Goal: Task Accomplishment & Management: Complete application form

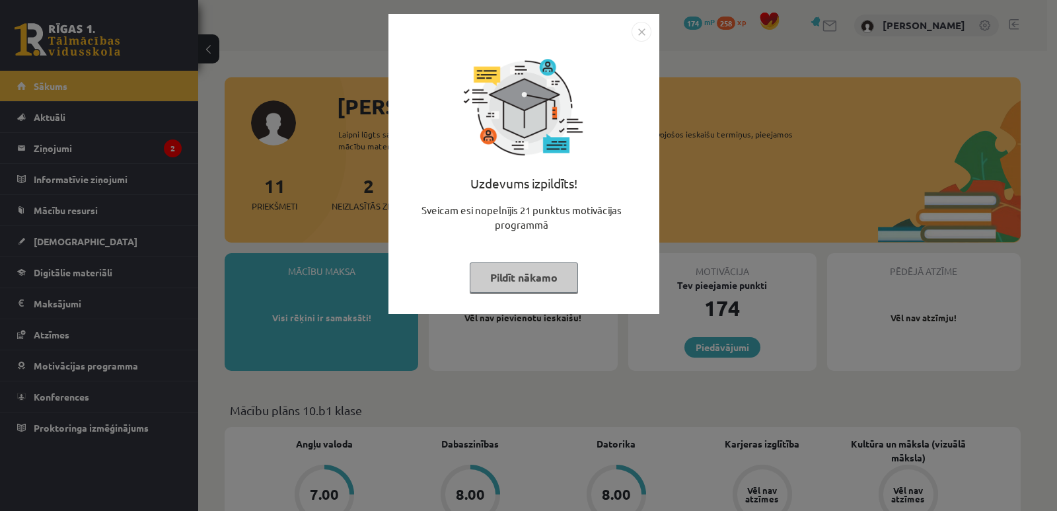
click at [482, 271] on button "Pildīt nākamo" at bounding box center [524, 277] width 108 height 30
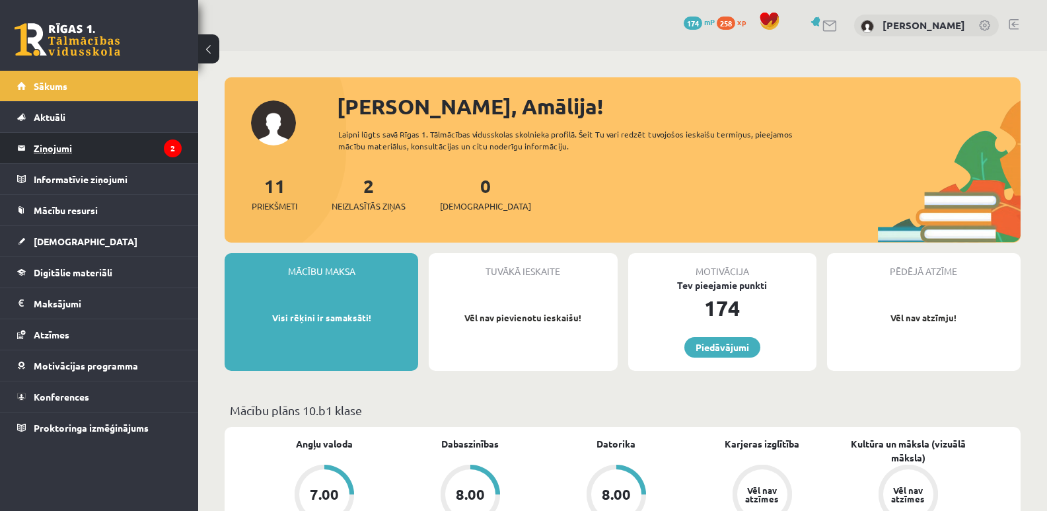
click at [127, 145] on legend "Ziņojumi 2" at bounding box center [108, 148] width 148 height 30
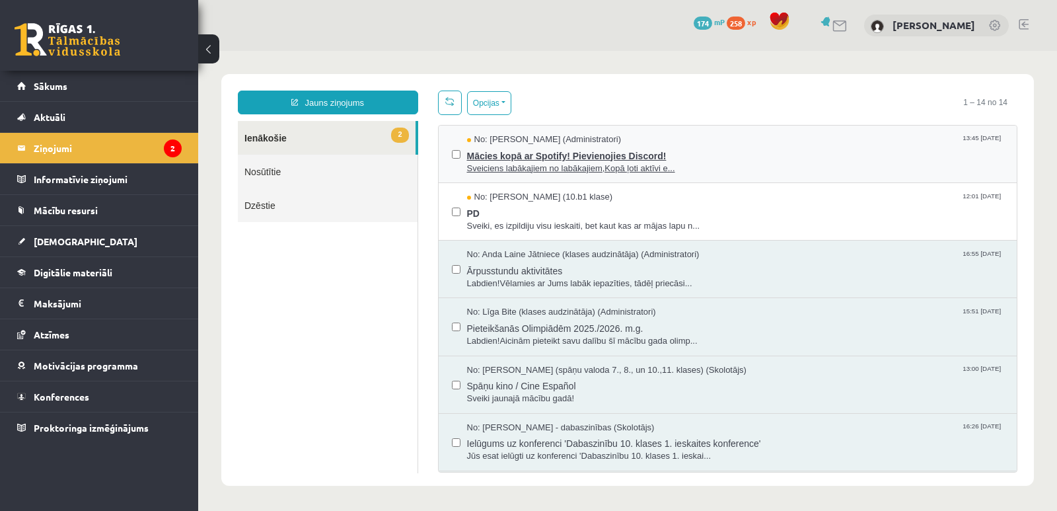
click at [495, 151] on span "Mācies kopā ar Spotify! Pievienojies Discord!" at bounding box center [735, 154] width 537 height 17
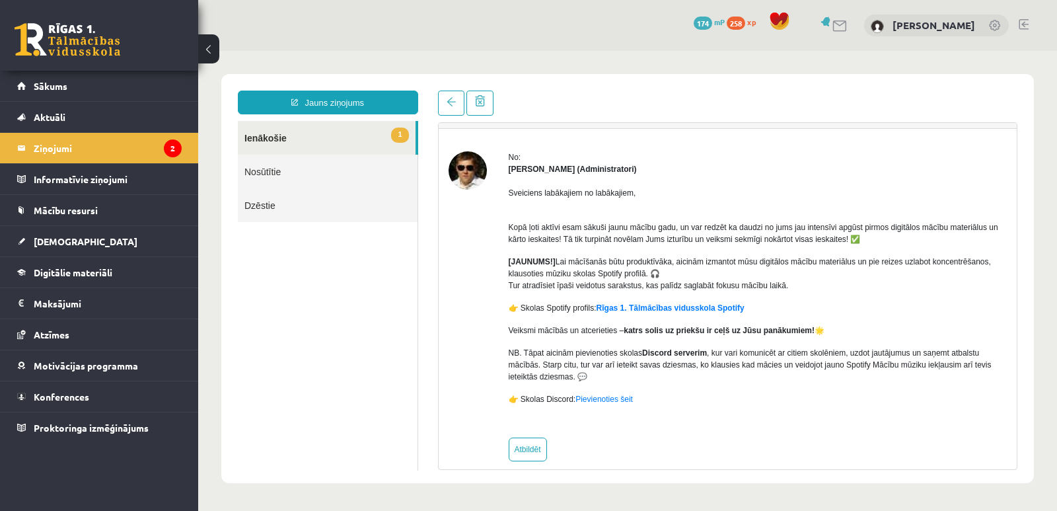
scroll to position [46, 0]
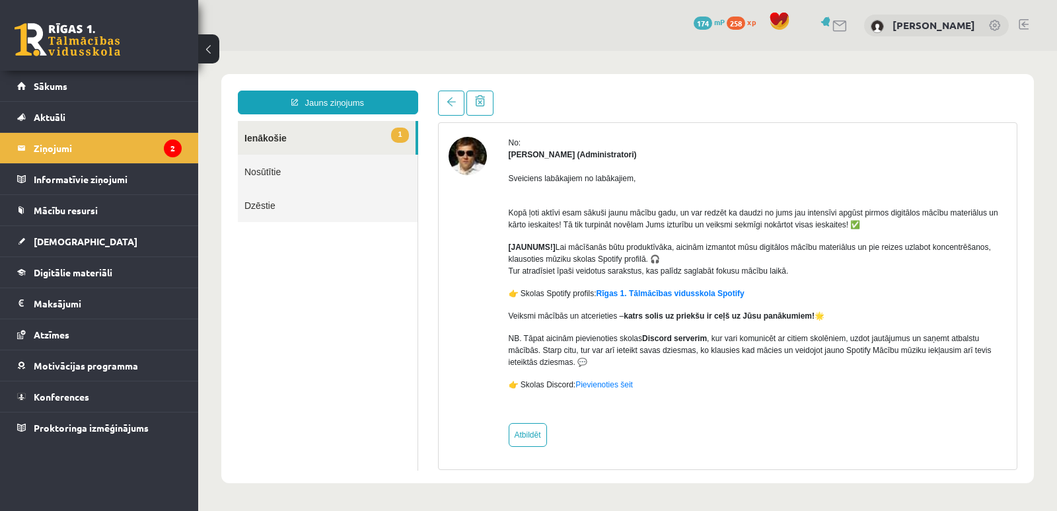
click at [779, 168] on div "Sveiciens labākajiem no labākajiem, Kopā ļoti aktīvi esam sākuši jaunu mācību g…" at bounding box center [758, 287] width 499 height 252
click at [618, 380] on link "Pievienoties šeit" at bounding box center [603, 384] width 57 height 9
click at [77, 147] on legend "Ziņojumi 2" at bounding box center [108, 148] width 148 height 30
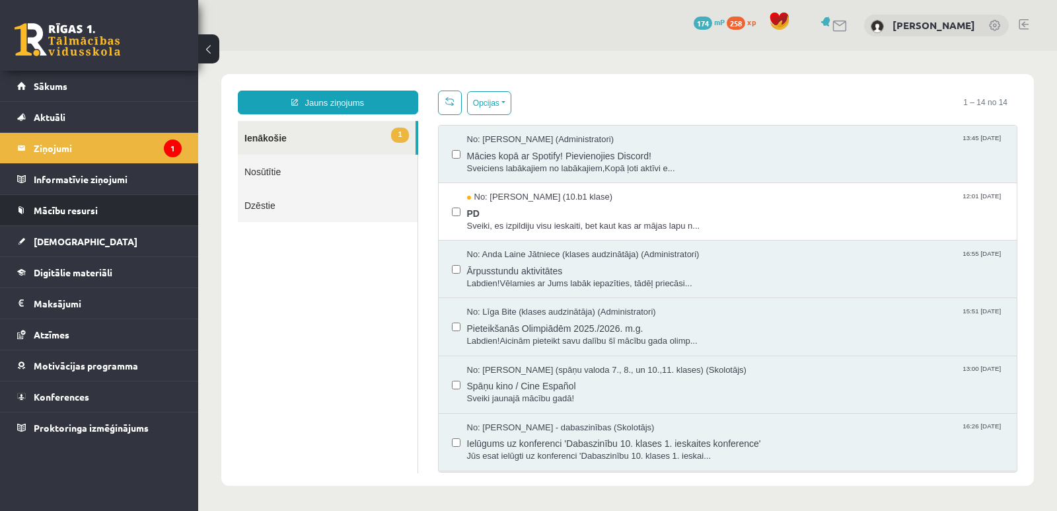
scroll to position [0, 0]
click at [493, 199] on span "No: Karloss Filips Filipsons (10.b1 klase)" at bounding box center [540, 197] width 146 height 13
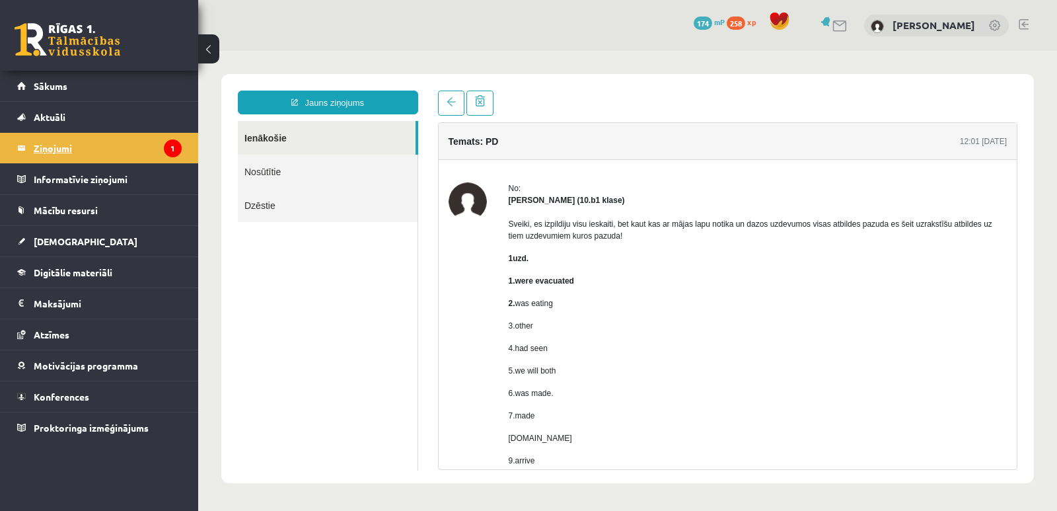
click at [64, 149] on legend "Ziņojumi 1" at bounding box center [108, 148] width 148 height 30
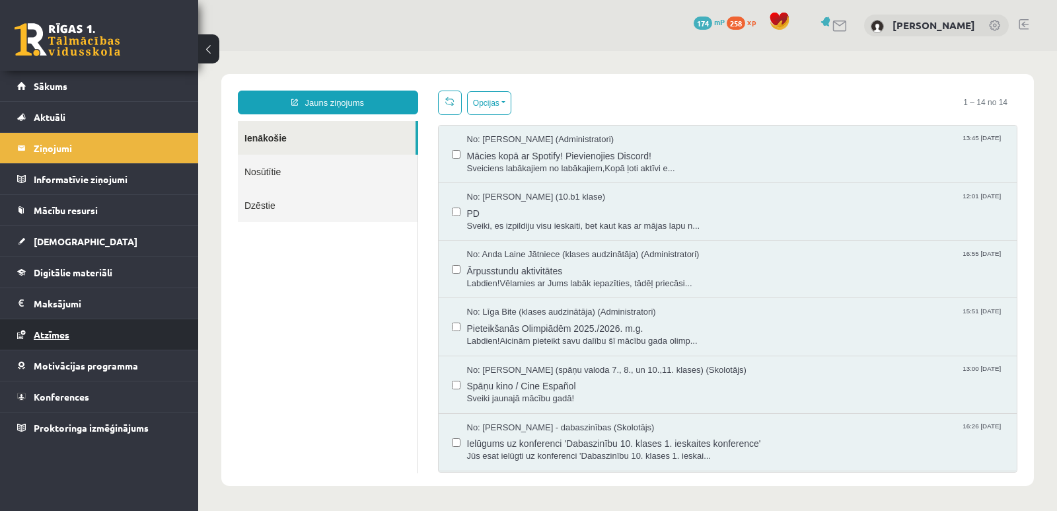
click at [54, 333] on span "Atzīmes" at bounding box center [52, 334] width 36 height 12
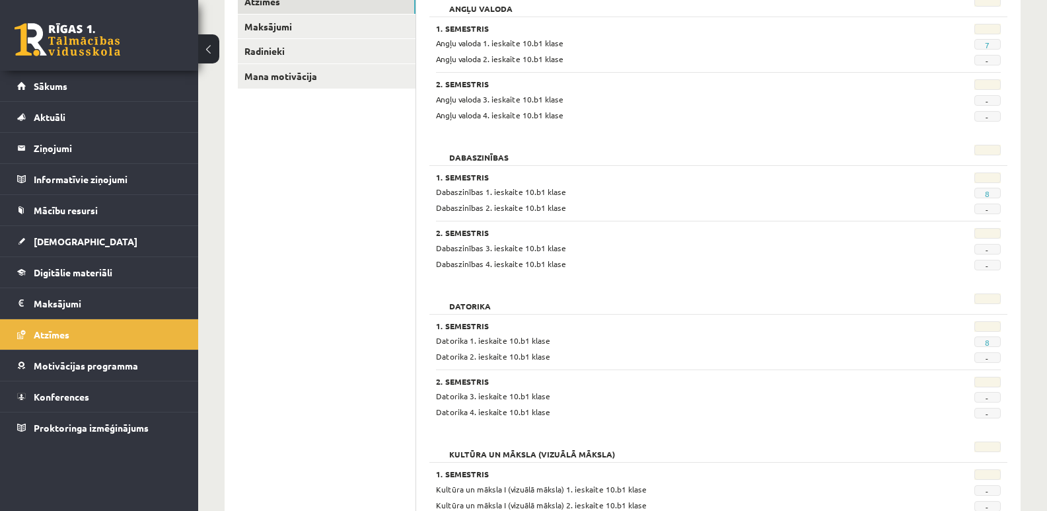
scroll to position [198, 0]
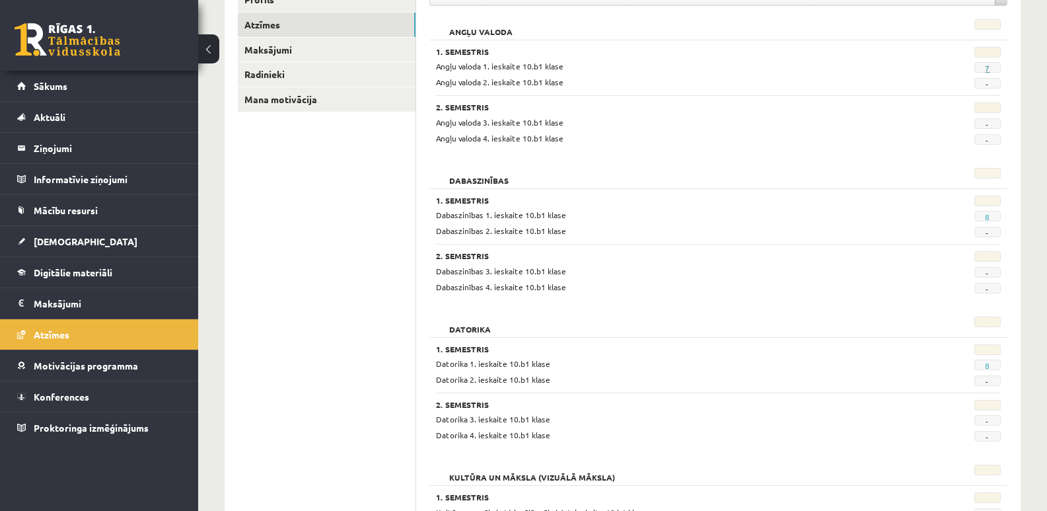
click at [987, 67] on link "7" at bounding box center [987, 68] width 5 height 11
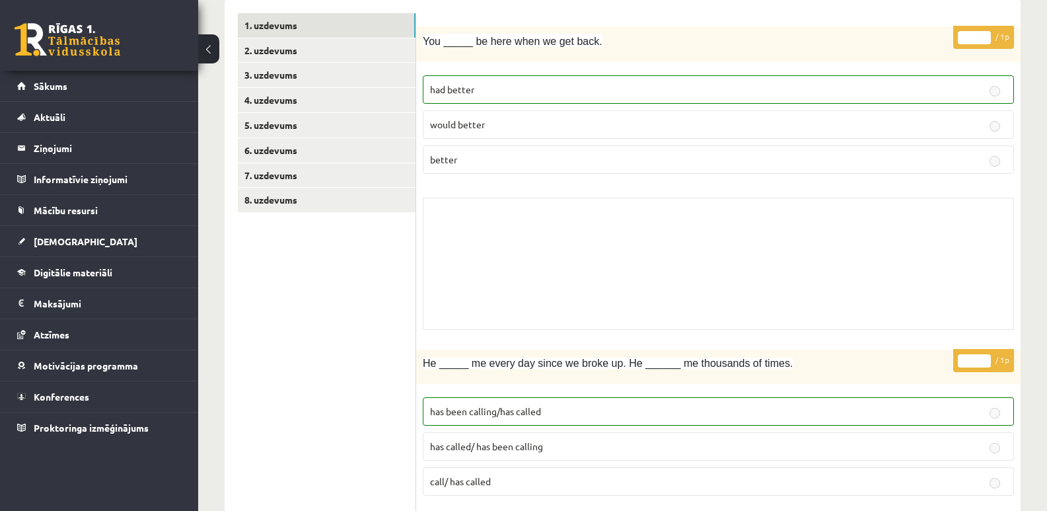
scroll to position [198, 0]
click at [65, 334] on span "Atzīmes" at bounding box center [52, 334] width 36 height 12
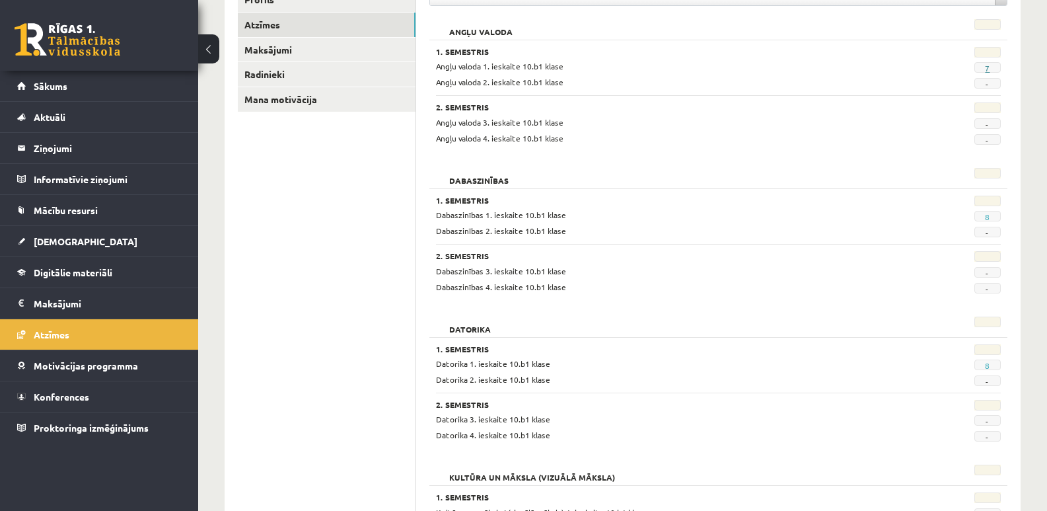
click at [987, 68] on link "7" at bounding box center [987, 68] width 5 height 11
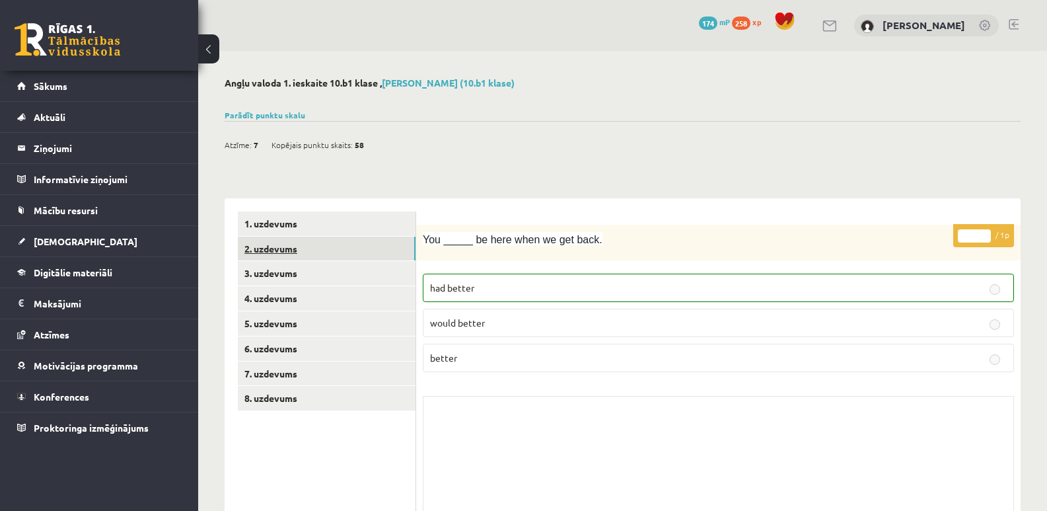
click at [264, 250] on link "2. uzdevums" at bounding box center [327, 248] width 178 height 24
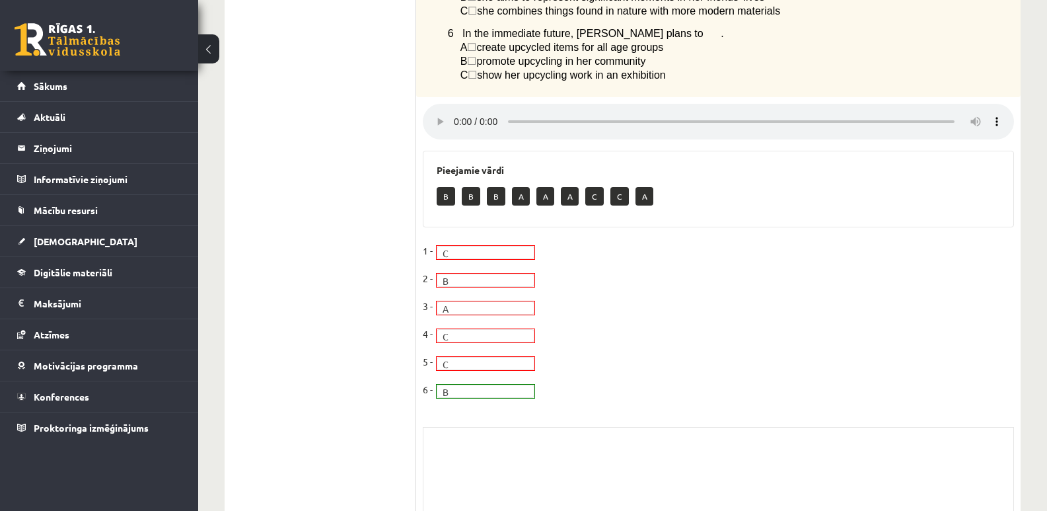
scroll to position [594, 0]
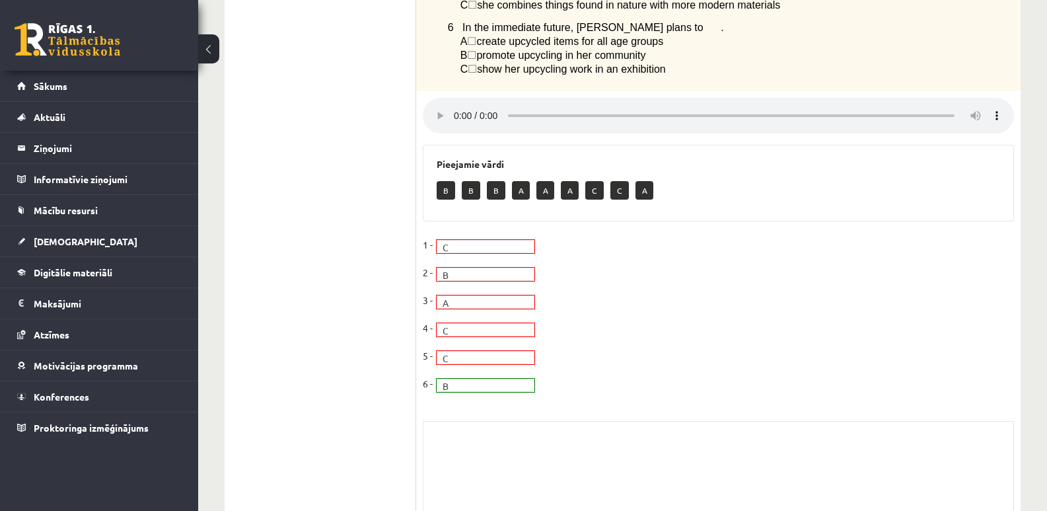
click at [727, 309] on fieldset "1 - C * 2 - B * 3 - A * 4 - C * 5 - C * 6 - B *" at bounding box center [718, 317] width 591 height 166
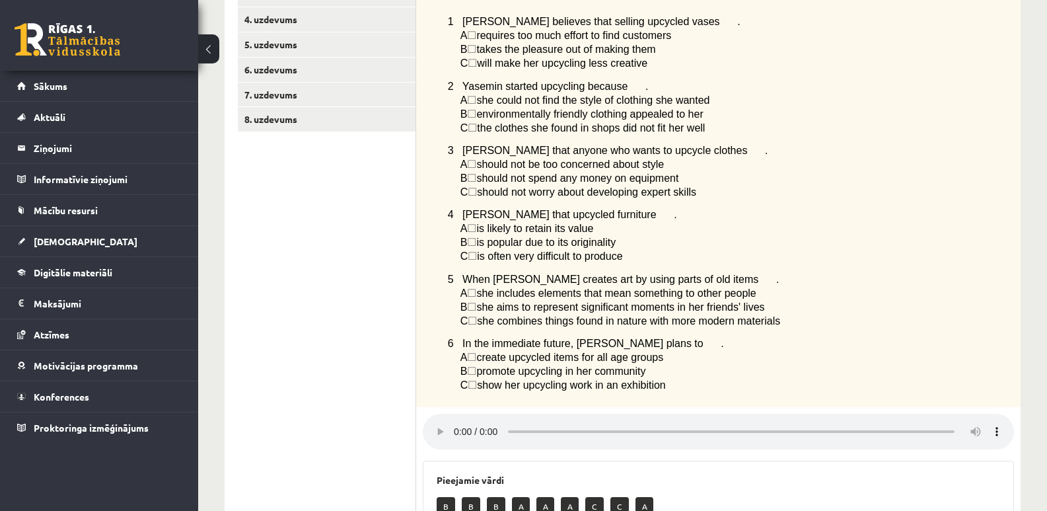
scroll to position [15, 0]
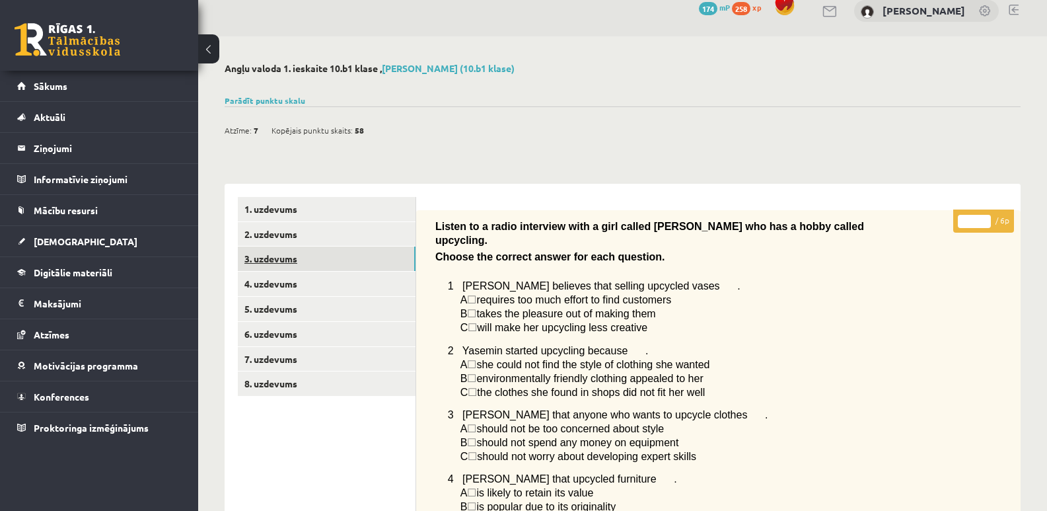
click at [289, 254] on link "3. uzdevums" at bounding box center [327, 258] width 178 height 24
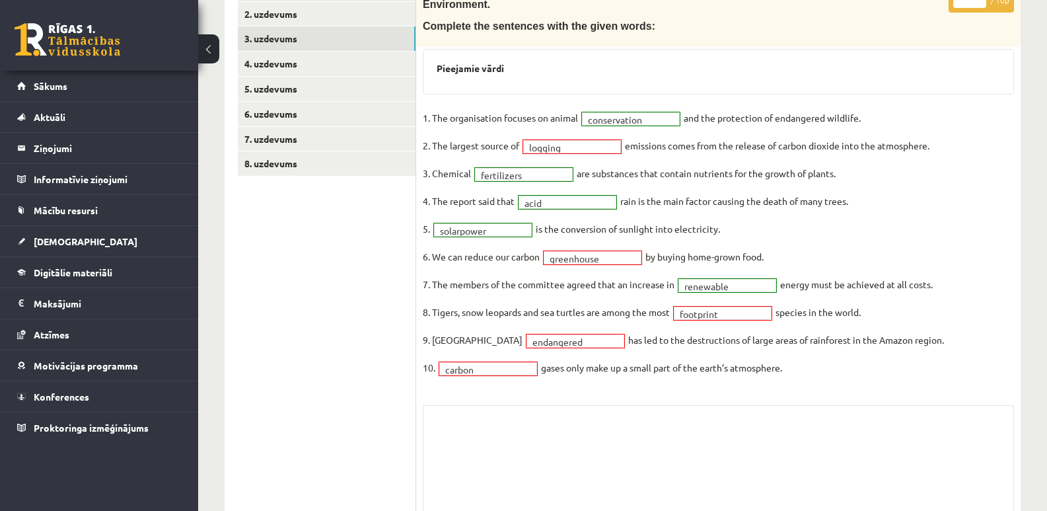
scroll to position [213, 0]
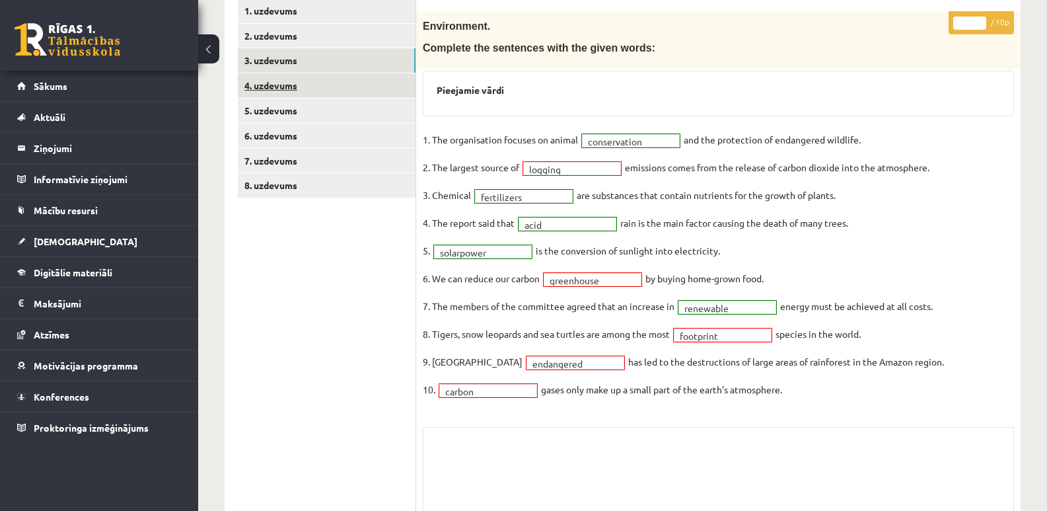
click at [277, 81] on link "4. uzdevums" at bounding box center [327, 85] width 178 height 24
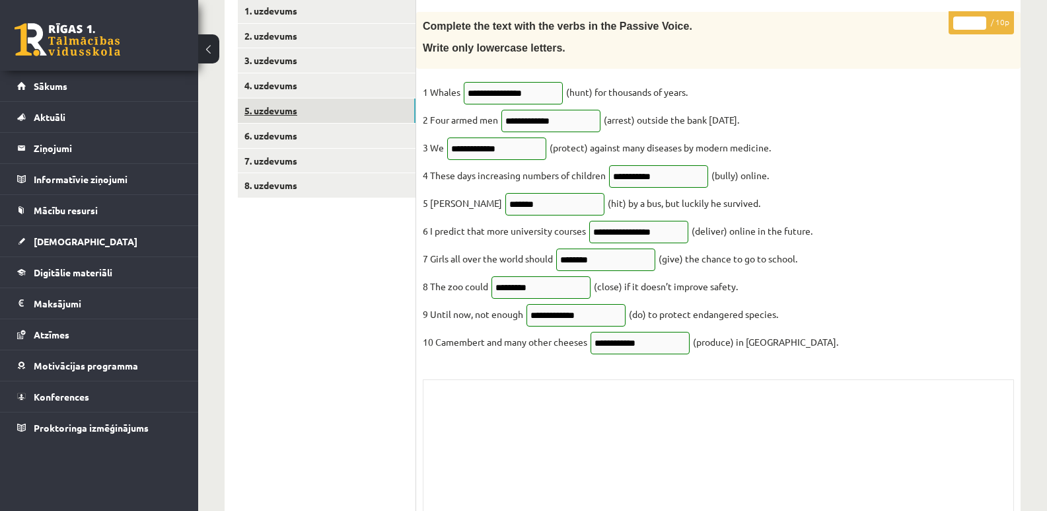
click at [281, 109] on link "5. uzdevums" at bounding box center [327, 110] width 178 height 24
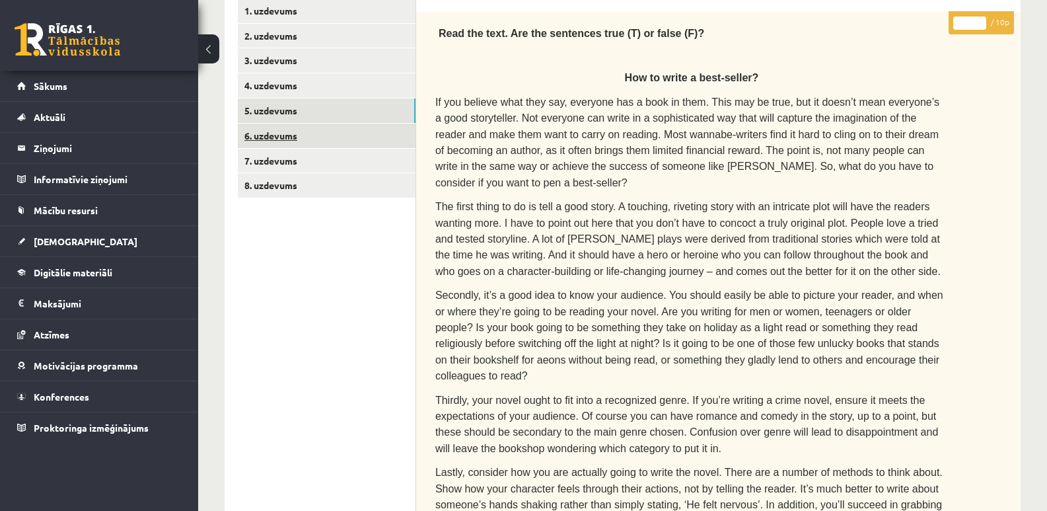
click at [273, 128] on link "6. uzdevums" at bounding box center [327, 136] width 178 height 24
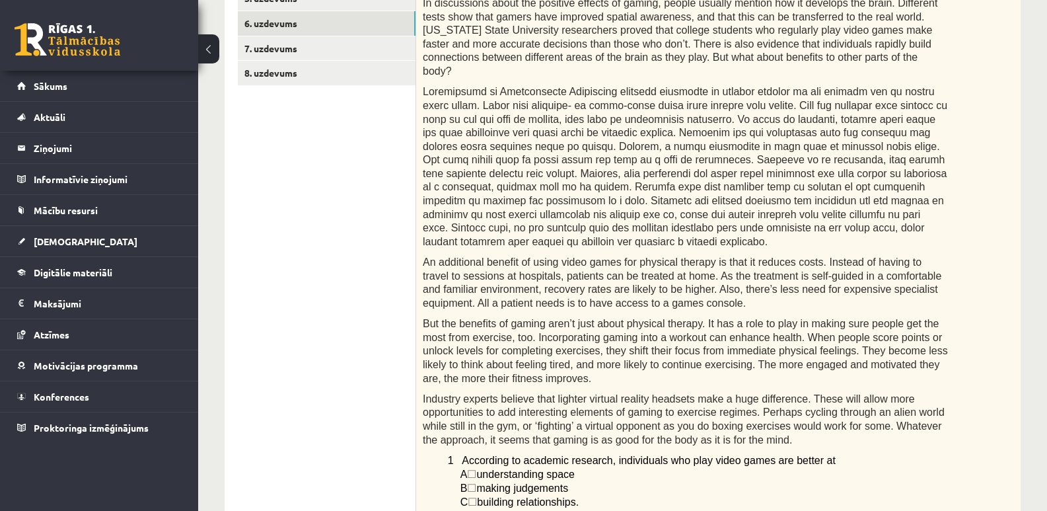
scroll to position [102, 0]
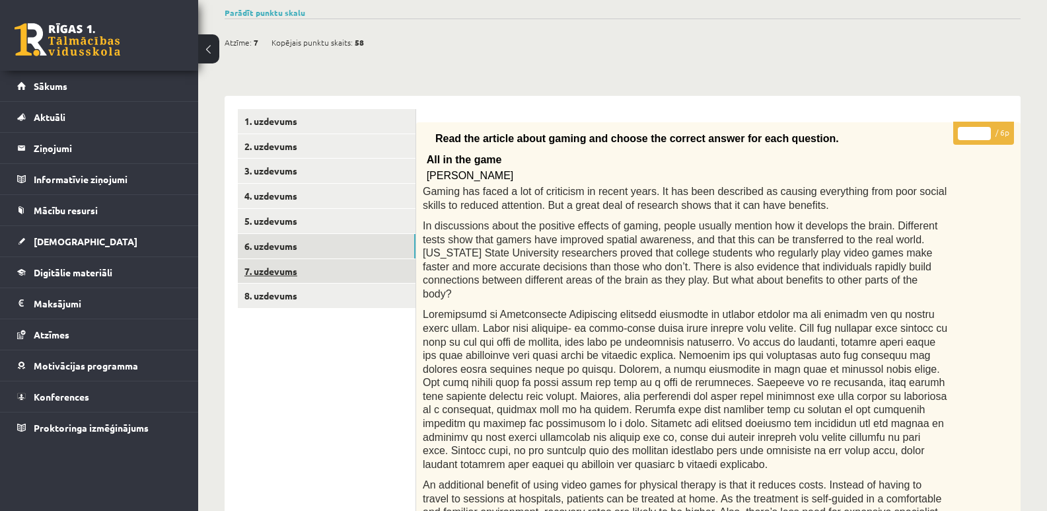
click at [282, 265] on link "7. uzdevums" at bounding box center [327, 271] width 178 height 24
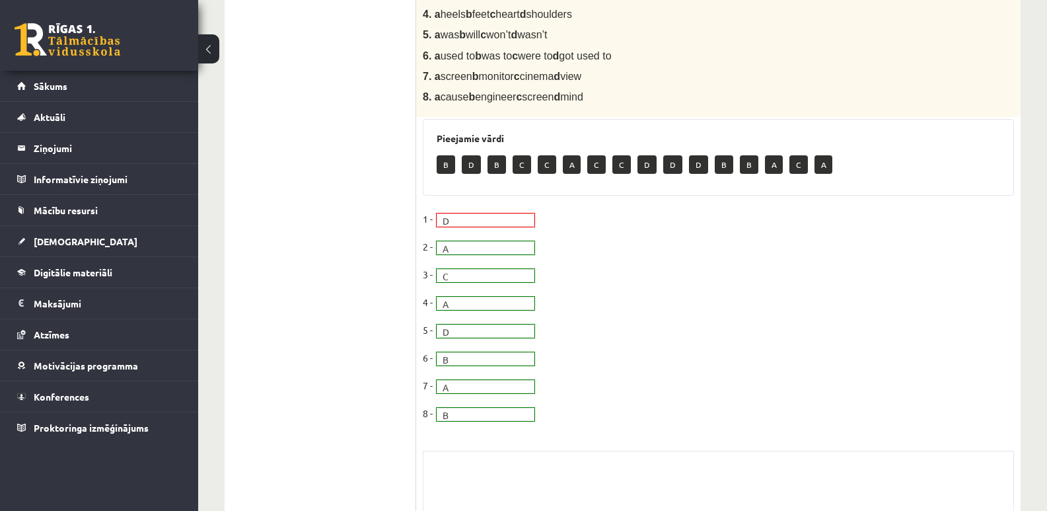
scroll to position [325, 0]
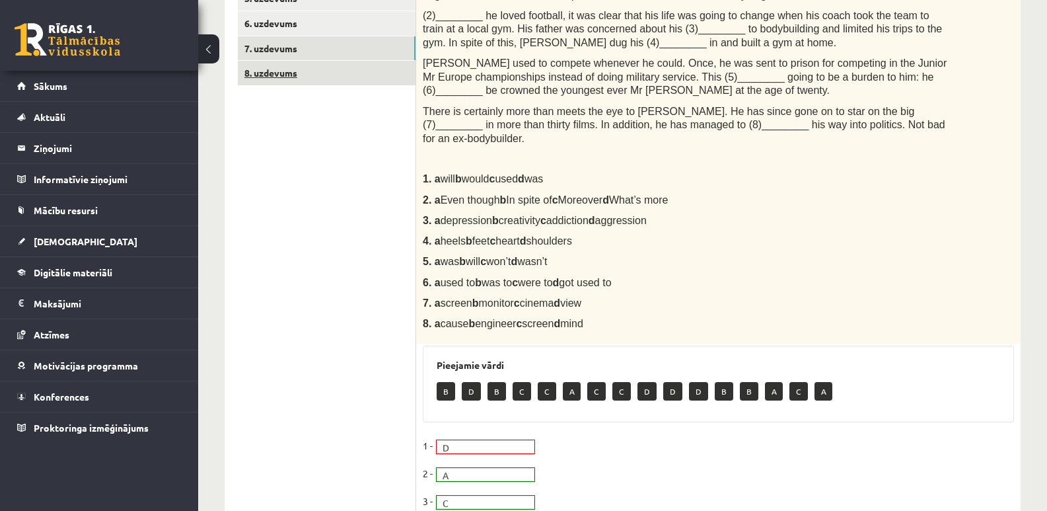
click at [275, 74] on link "8. uzdevums" at bounding box center [327, 73] width 178 height 24
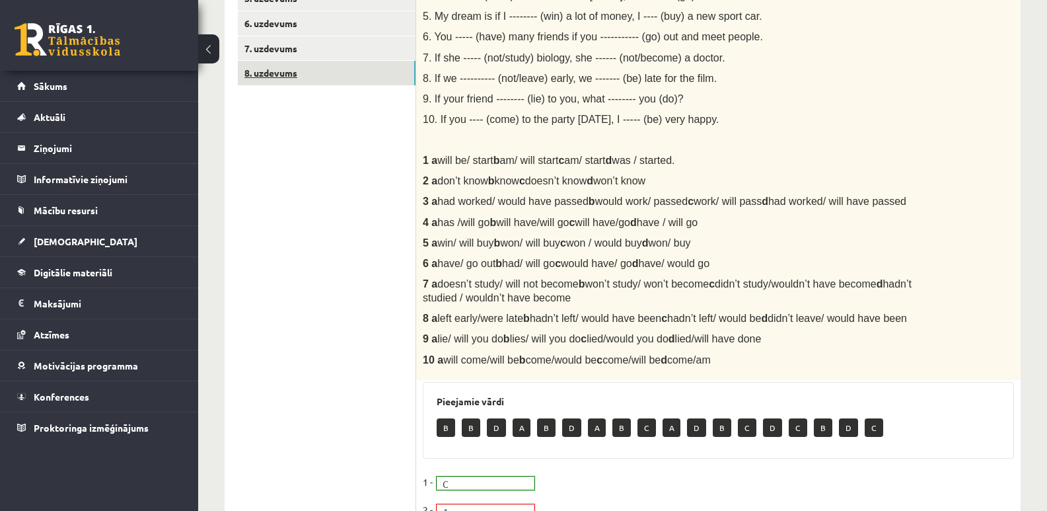
click at [261, 73] on link "8. uzdevums" at bounding box center [327, 73] width 178 height 24
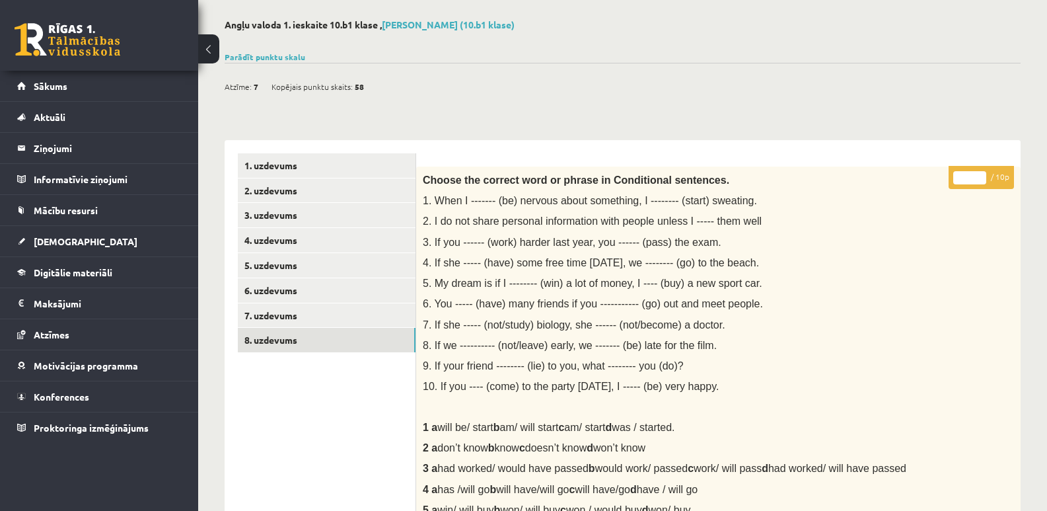
scroll to position [0, 0]
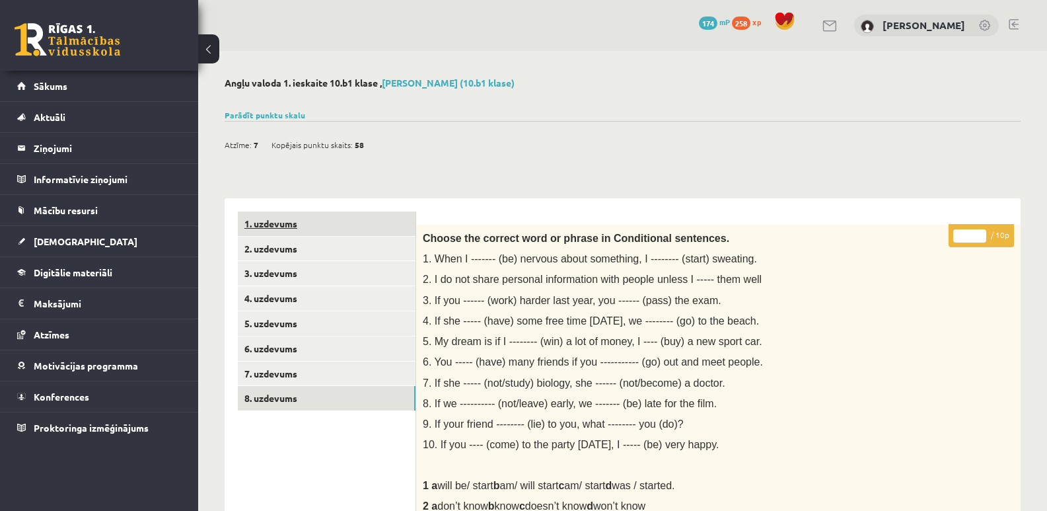
click at [283, 221] on link "1. uzdevums" at bounding box center [327, 223] width 178 height 24
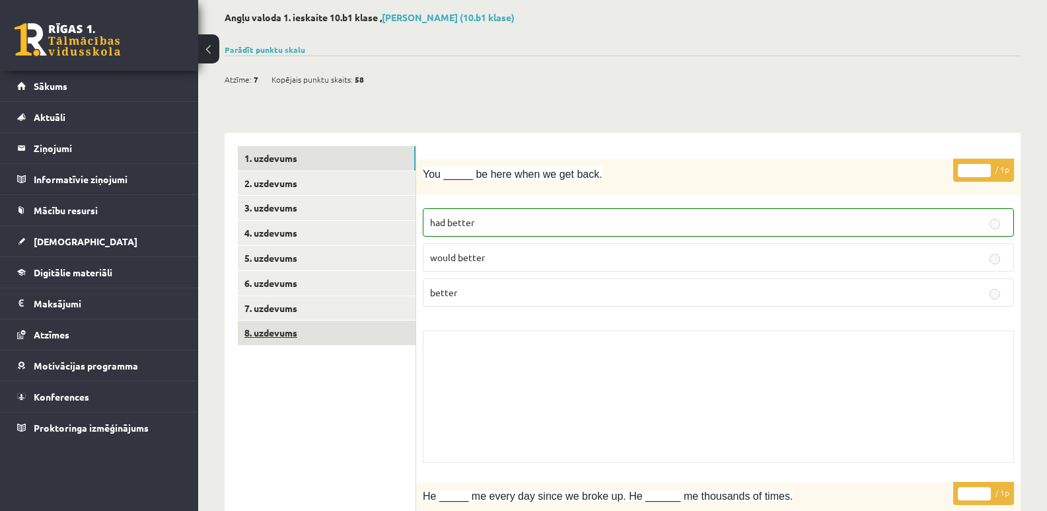
scroll to position [66, 0]
click at [258, 44] on link "Parādīt punktu skalu" at bounding box center [265, 49] width 81 height 11
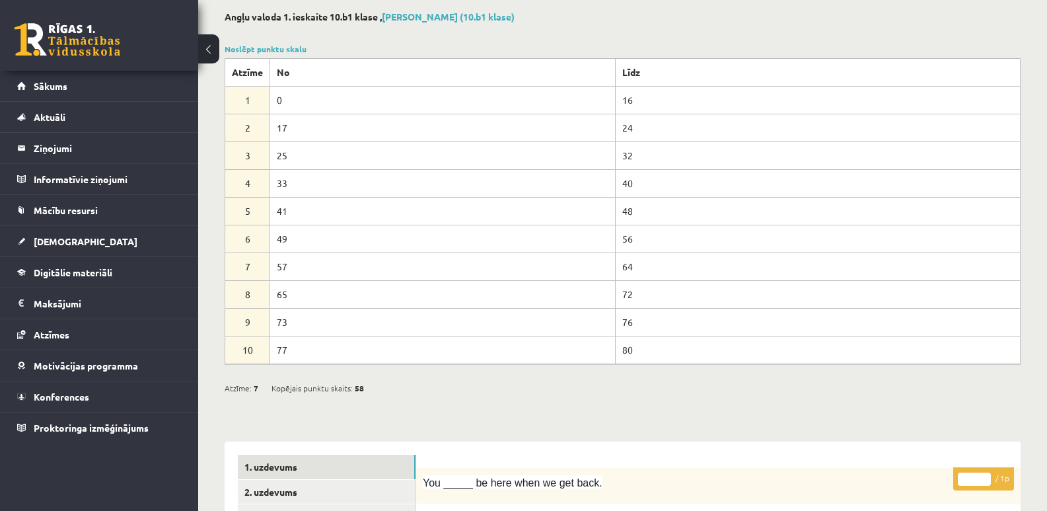
click at [616, 28] on div at bounding box center [623, 32] width 796 height 13
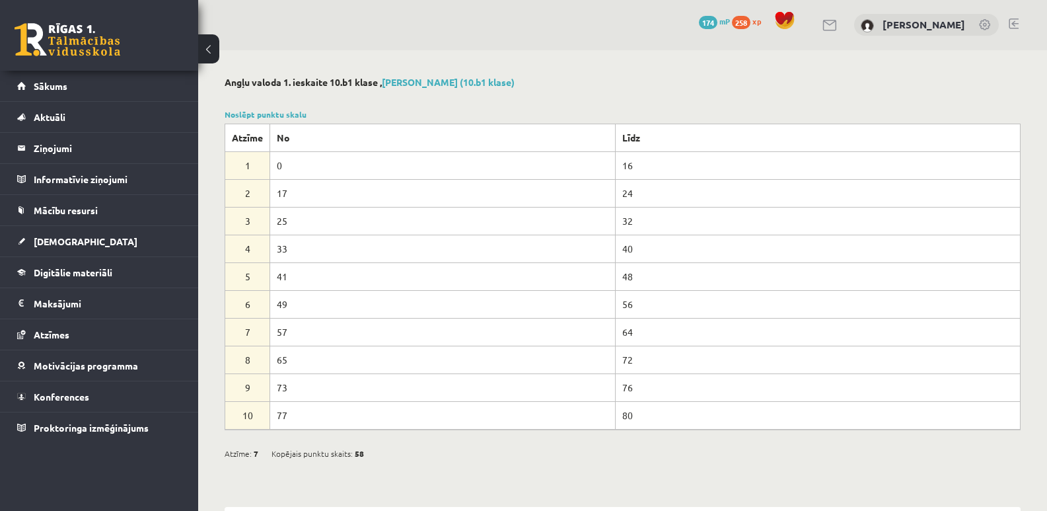
scroll to position [0, 0]
click at [287, 117] on link "Noslēpt punktu skalu" at bounding box center [266, 115] width 82 height 11
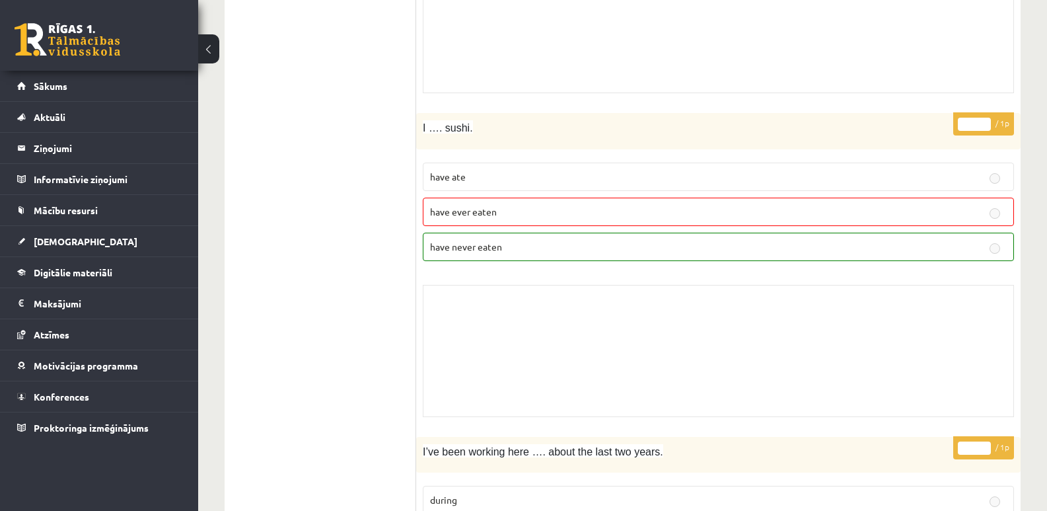
scroll to position [1057, 0]
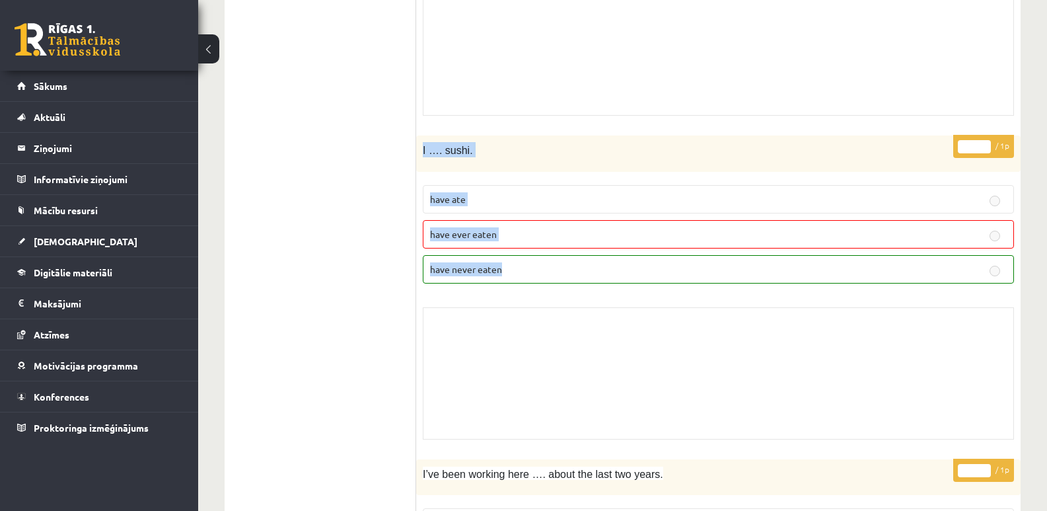
drag, startPoint x: 418, startPoint y: 147, endPoint x: 561, endPoint y: 286, distance: 199.0
click at [561, 286] on div "* / 1p I …. sushi. have ate have ever eaten have never eaten Skolotāja pielikums" at bounding box center [718, 290] width 604 height 310
copy div "I …. sushi. have ate have ever eaten have never eaten"
click at [485, 338] on div "Skolotāja pielikums" at bounding box center [718, 373] width 591 height 132
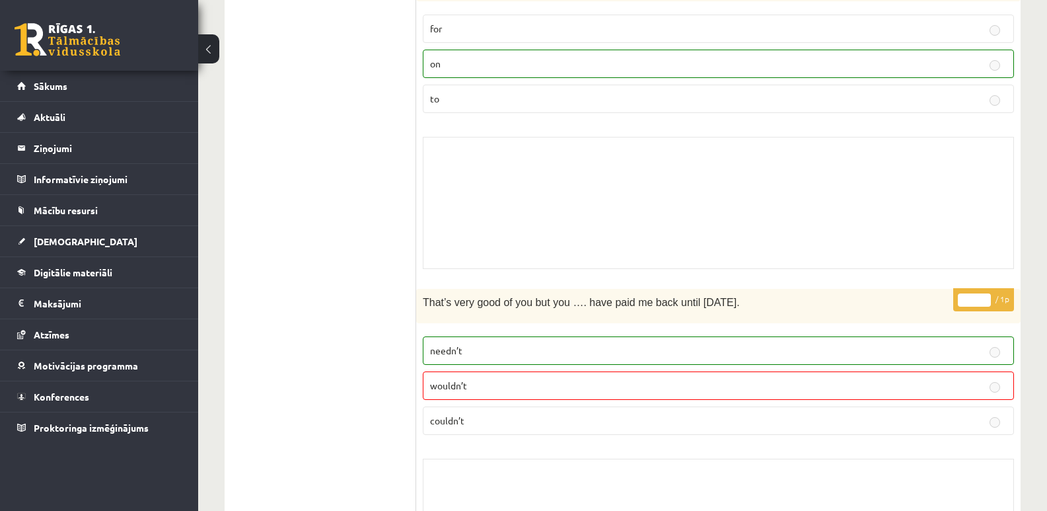
scroll to position [2246, 0]
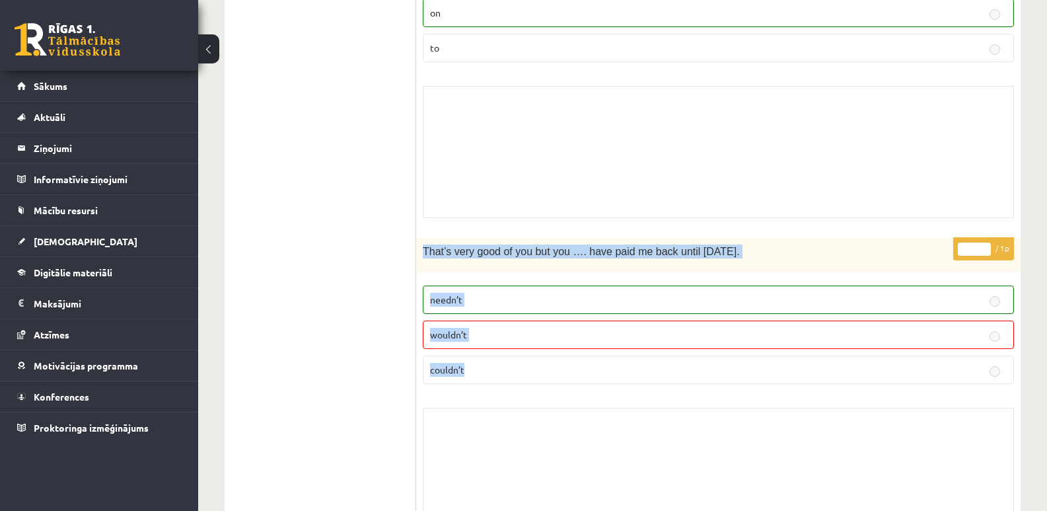
drag, startPoint x: 424, startPoint y: 246, endPoint x: 475, endPoint y: 362, distance: 126.9
click at [475, 362] on div "* / 1p That’s very good of you but you …. have paid me back until [DATE]. needn…" at bounding box center [718, 392] width 604 height 308
copy div "That’s very good of you but you …. have paid me back until [DATE]. needn’t woul…"
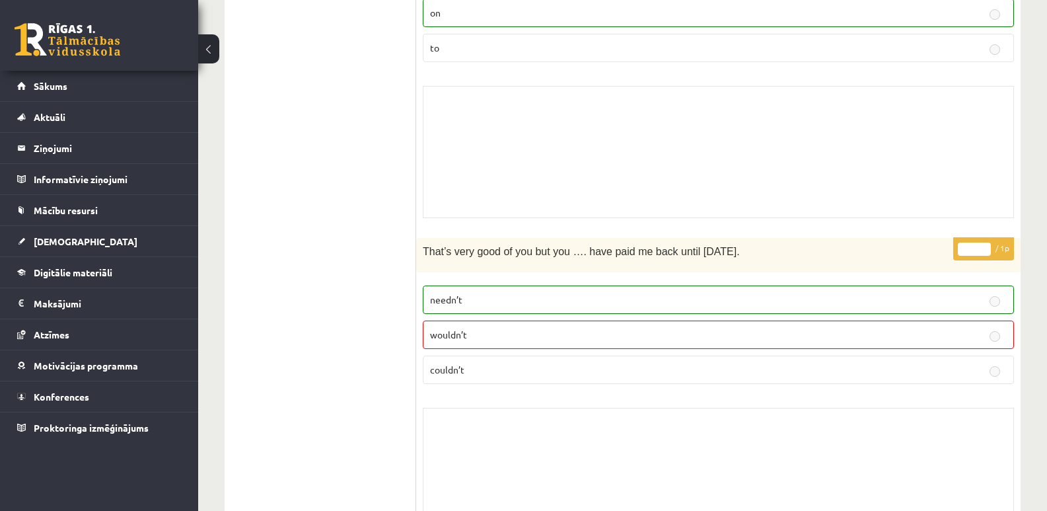
click at [496, 399] on div "* / 1p That’s very good of you but you …. have paid me back until [DATE]. needn…" at bounding box center [718, 392] width 604 height 308
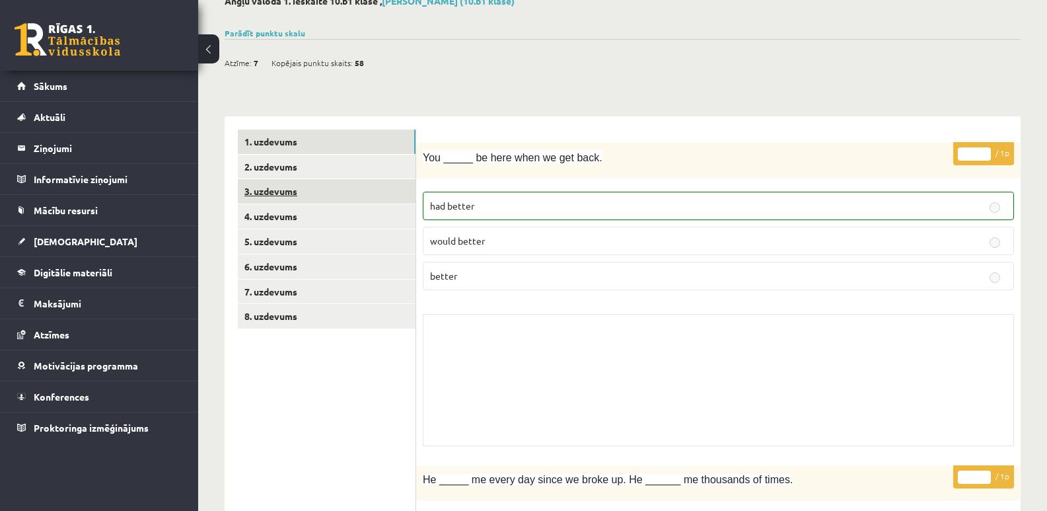
scroll to position [0, 0]
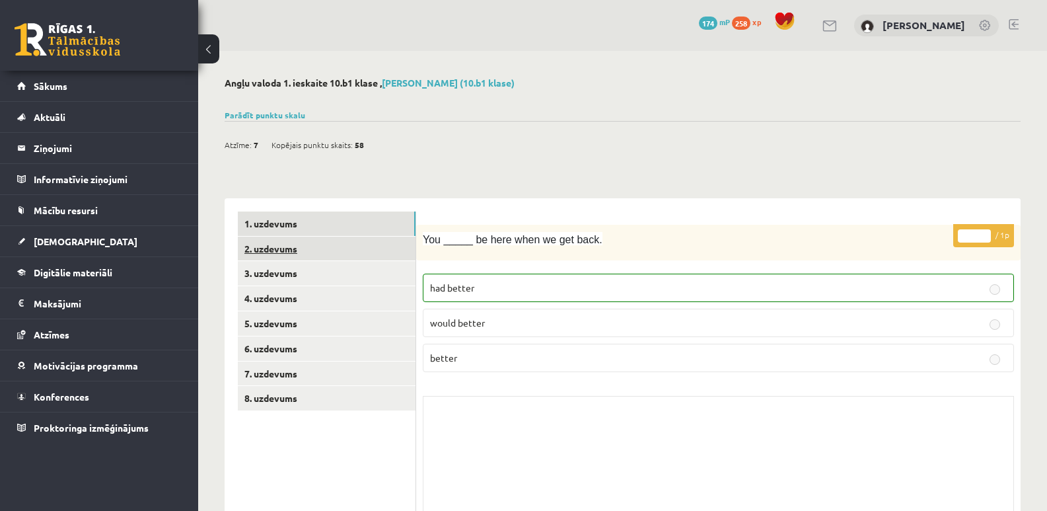
click at [267, 242] on link "2. uzdevums" at bounding box center [327, 248] width 178 height 24
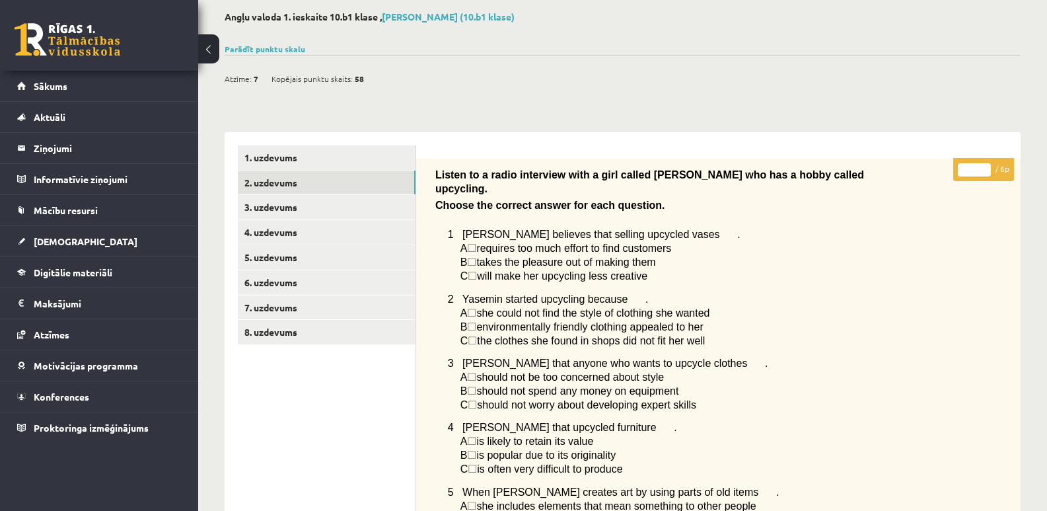
scroll to position [132, 0]
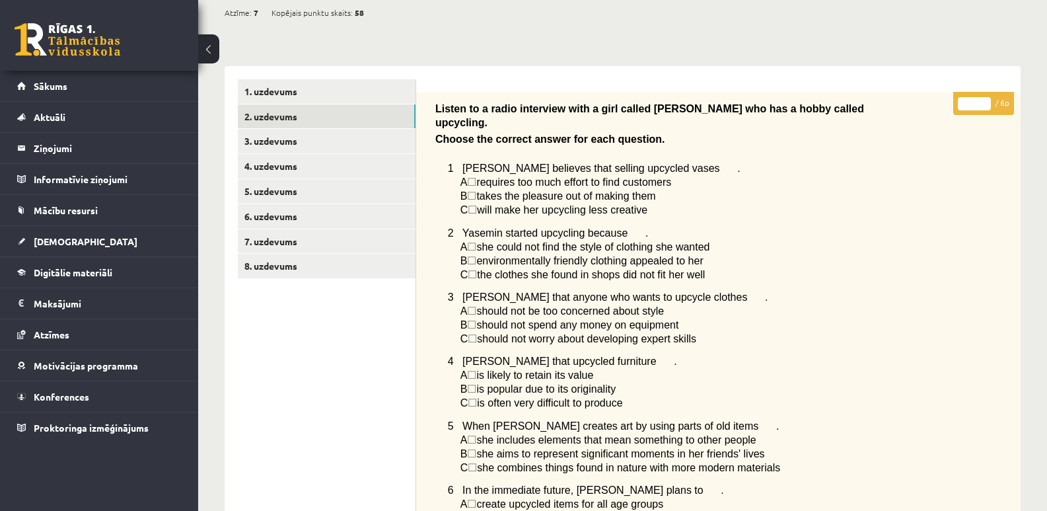
drag, startPoint x: 449, startPoint y: 155, endPoint x: 653, endPoint y: 191, distance: 207.3
click at [653, 191] on div "Listen to a radio interview with a girl called [PERSON_NAME] who has a hobby ca…" at bounding box center [718, 323] width 604 height 462
copy div "1 [PERSON_NAME] believes that selling upcycled vases . A ☐  requires too much e…"
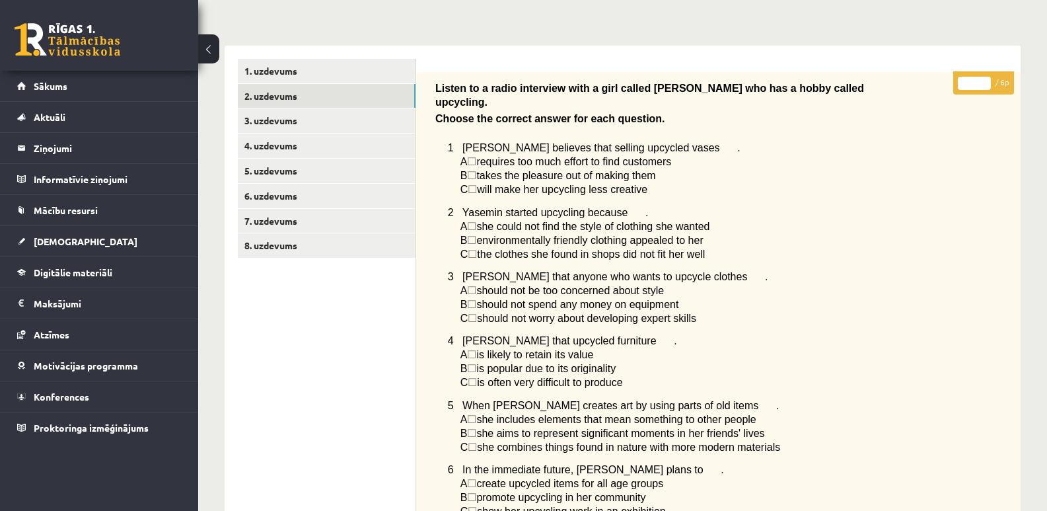
scroll to position [147, 0]
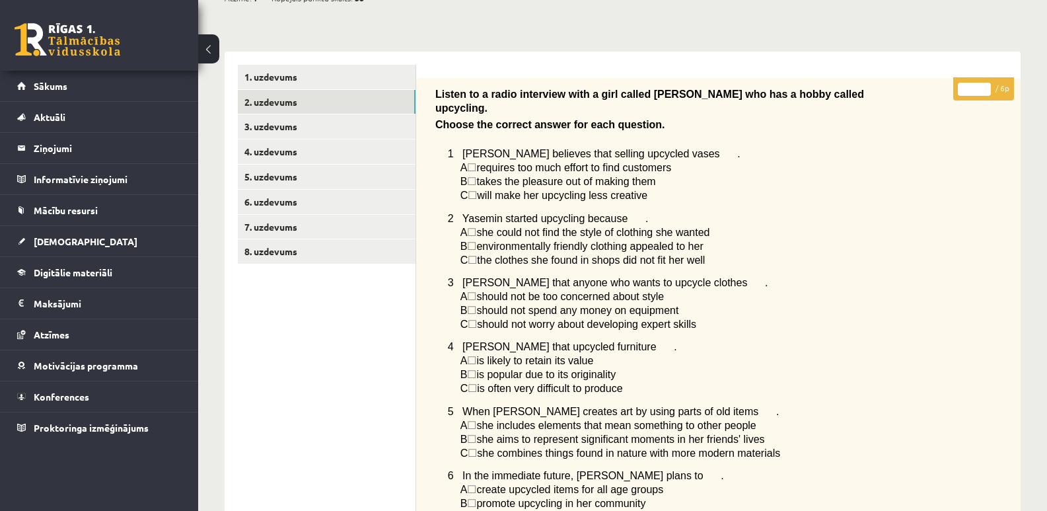
click at [765, 225] on p "A ☐  she could not find the style of clothing she wanted" at bounding box center [703, 232] width 487 height 14
click at [276, 123] on link "3. uzdevums" at bounding box center [327, 126] width 178 height 24
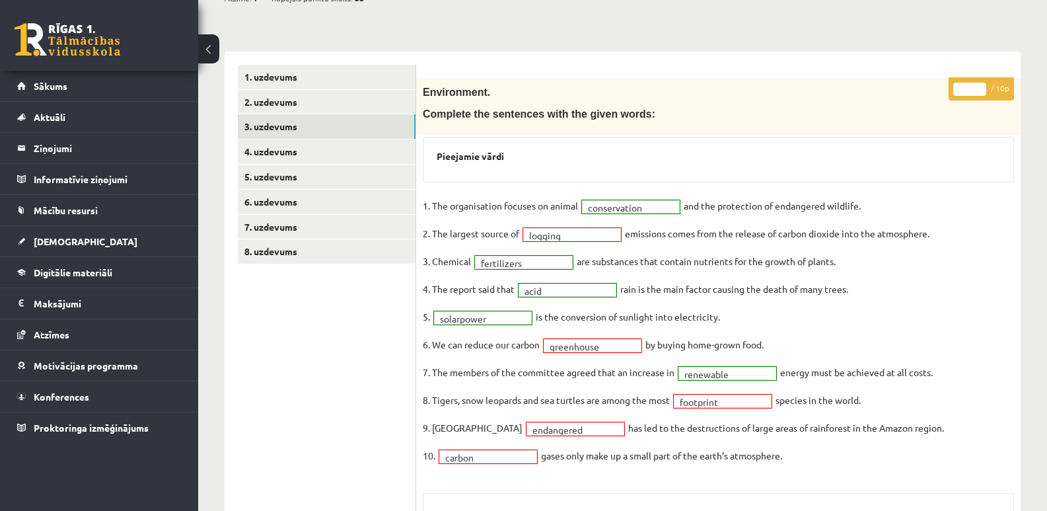
drag, startPoint x: 423, startPoint y: 232, endPoint x: 952, endPoint y: 228, distance: 529.7
click at [952, 228] on fieldset "**********" at bounding box center [718, 334] width 591 height 277
copy fieldset "2. The largest source of logging emissions comes from the release of carbon dio…"
click at [898, 285] on fieldset "**********" at bounding box center [718, 334] width 591 height 277
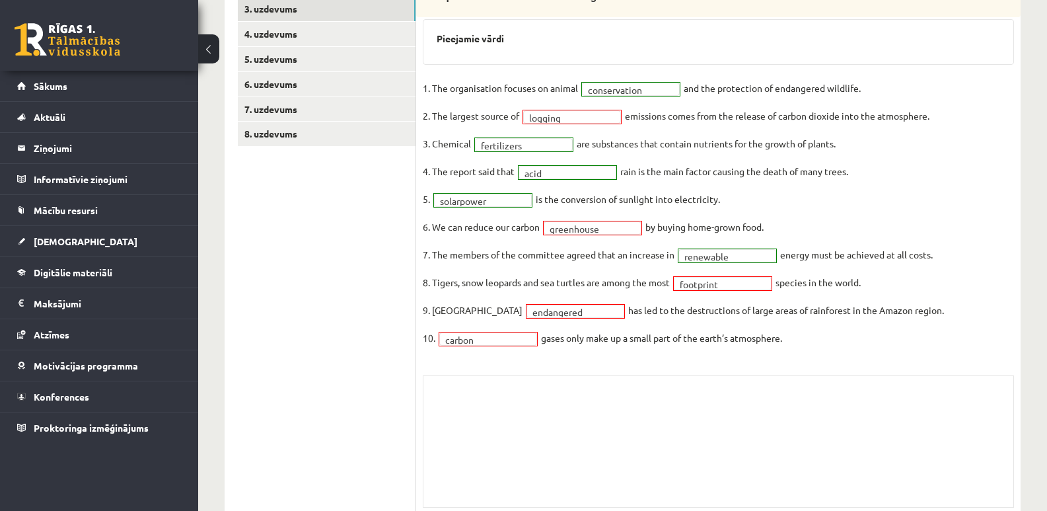
scroll to position [241, 0]
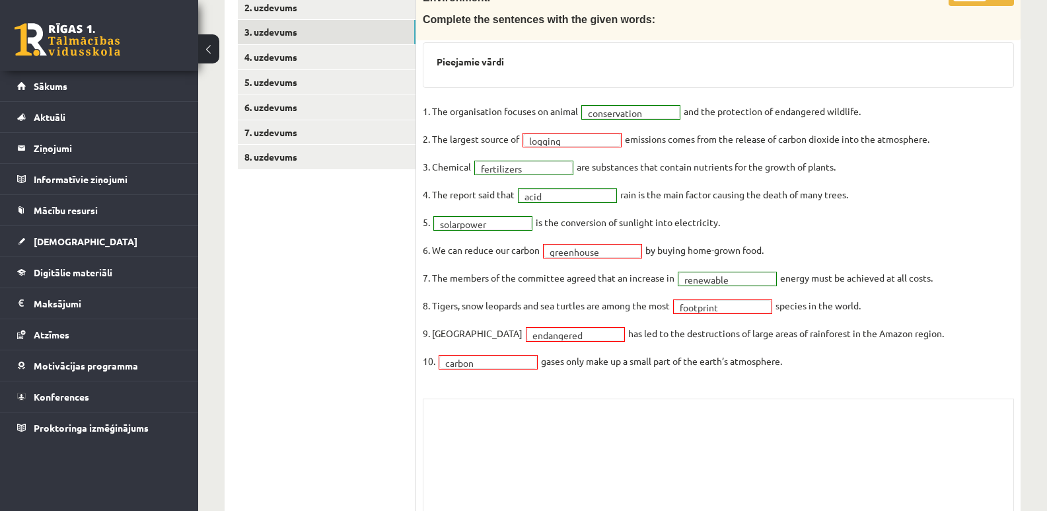
click at [531, 417] on div "Skolotāja pielikums" at bounding box center [718, 464] width 591 height 132
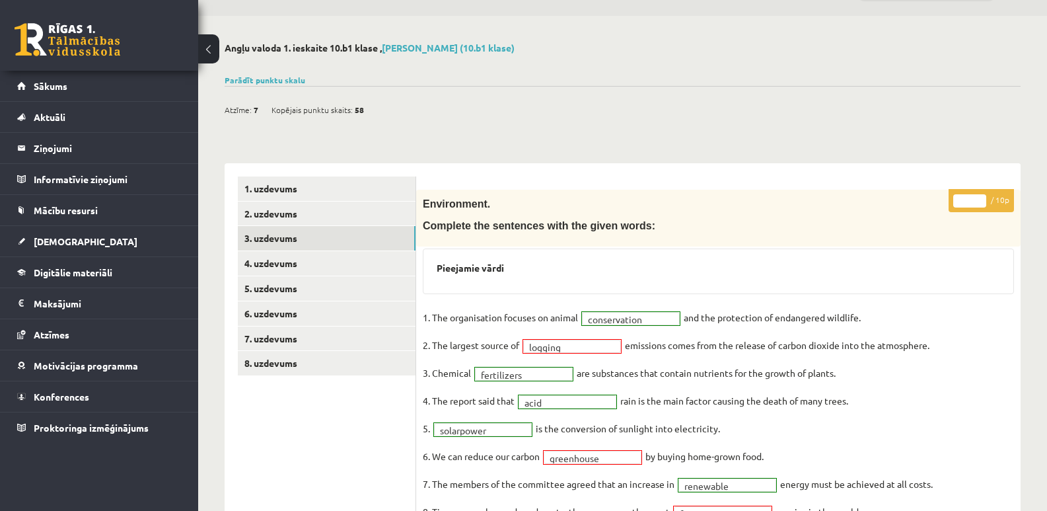
scroll to position [132, 0]
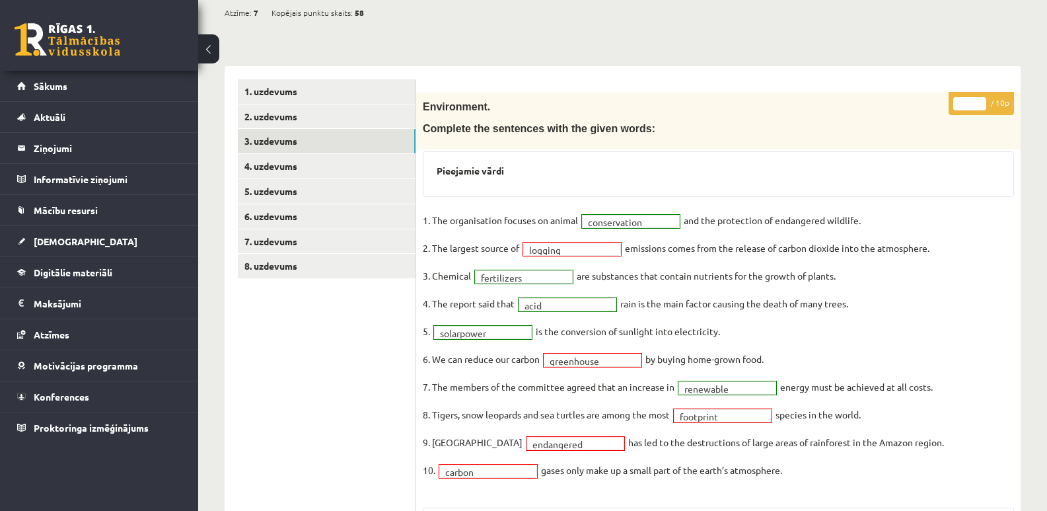
drag, startPoint x: 423, startPoint y: 354, endPoint x: 775, endPoint y: 359, distance: 351.4
click at [775, 359] on fieldset "**********" at bounding box center [718, 348] width 591 height 277
copy fieldset "6. We can reduce our carbon greenhouse by buying home-grown food."
click at [802, 357] on fieldset "**********" at bounding box center [718, 348] width 591 height 277
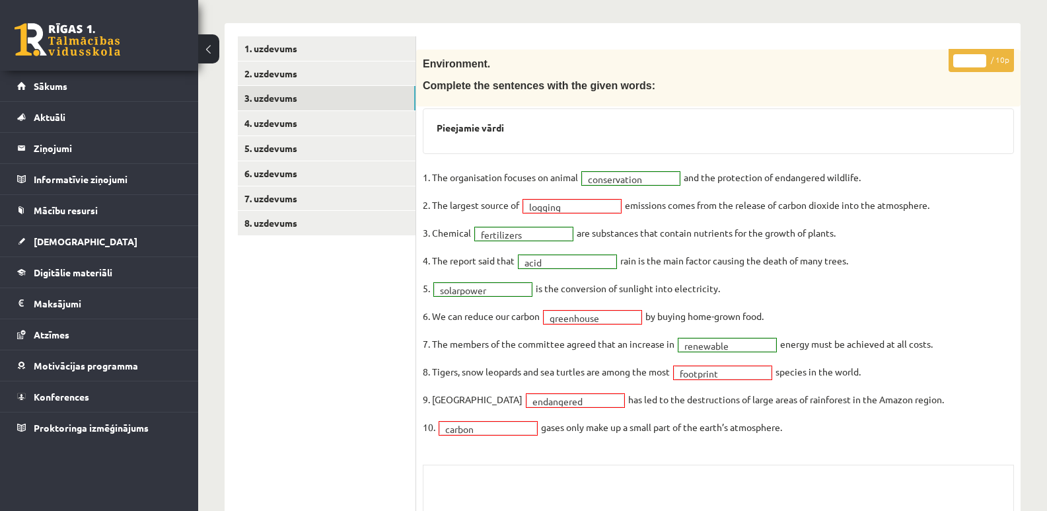
scroll to position [198, 0]
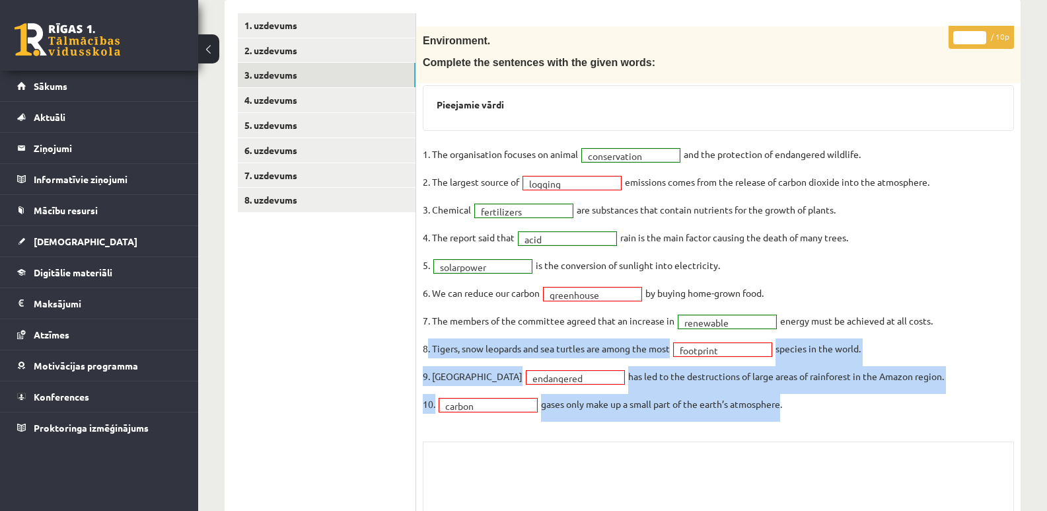
drag, startPoint x: 421, startPoint y: 343, endPoint x: 771, endPoint y: 402, distance: 355.5
click at [782, 418] on div "**********" at bounding box center [718, 303] width 604 height 554
drag, startPoint x: 813, startPoint y: 404, endPoint x: 423, endPoint y: 351, distance: 394.0
click at [423, 351] on fieldset "**********" at bounding box center [718, 282] width 591 height 277
copy fieldset "8. Tigers, snow leopards and sea turtles are among the most footprint species i…"
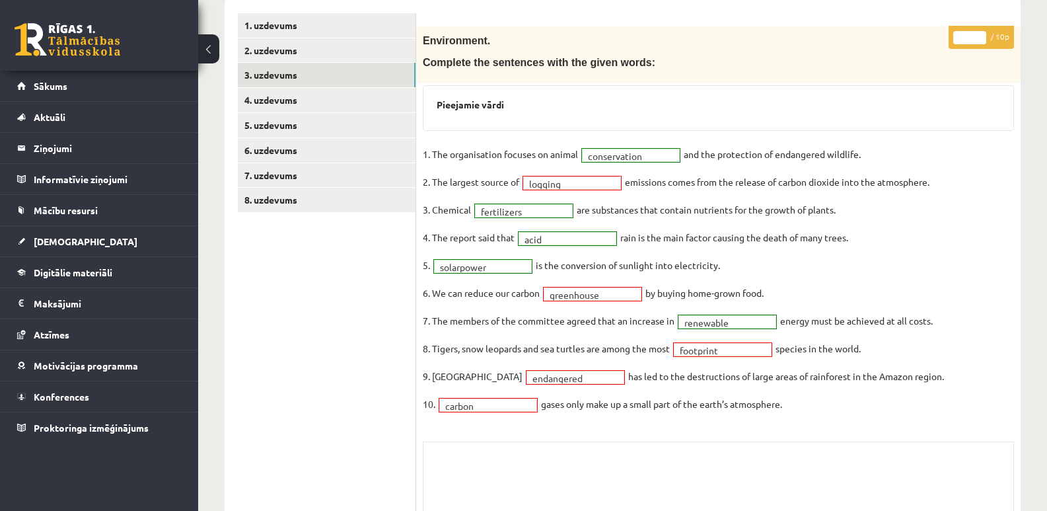
click at [793, 471] on div "Skolotāja pielikums" at bounding box center [718, 507] width 591 height 132
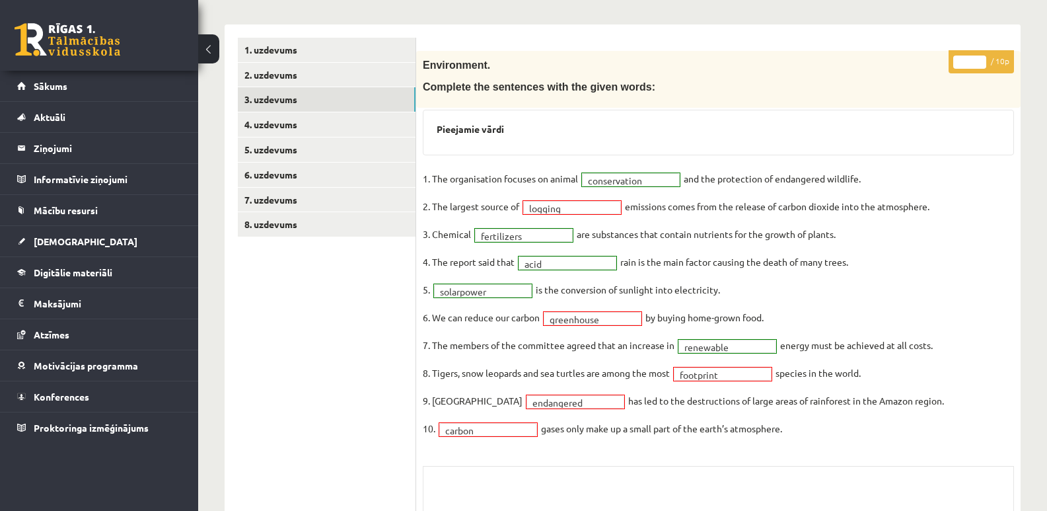
scroll to position [307, 0]
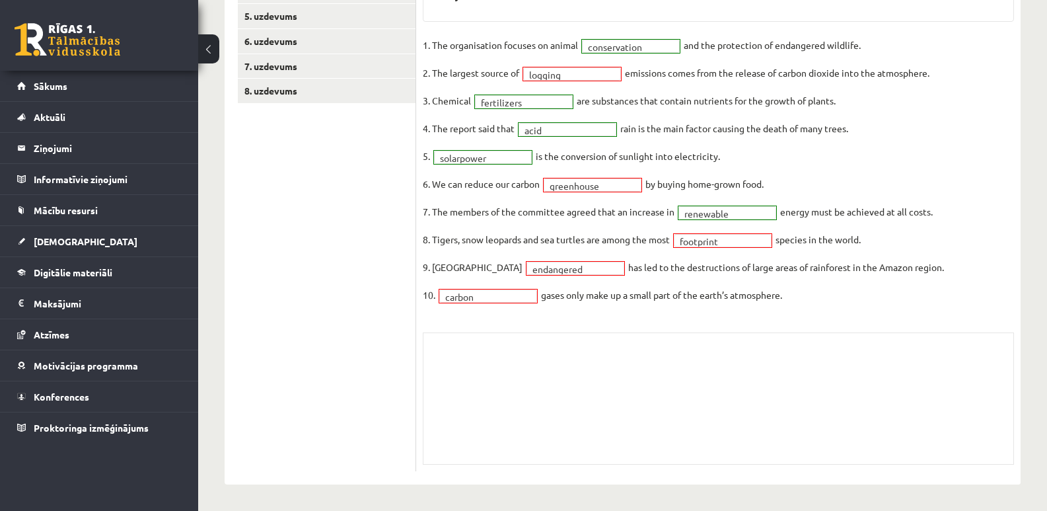
click at [573, 357] on div "Skolotāja pielikums" at bounding box center [718, 398] width 591 height 132
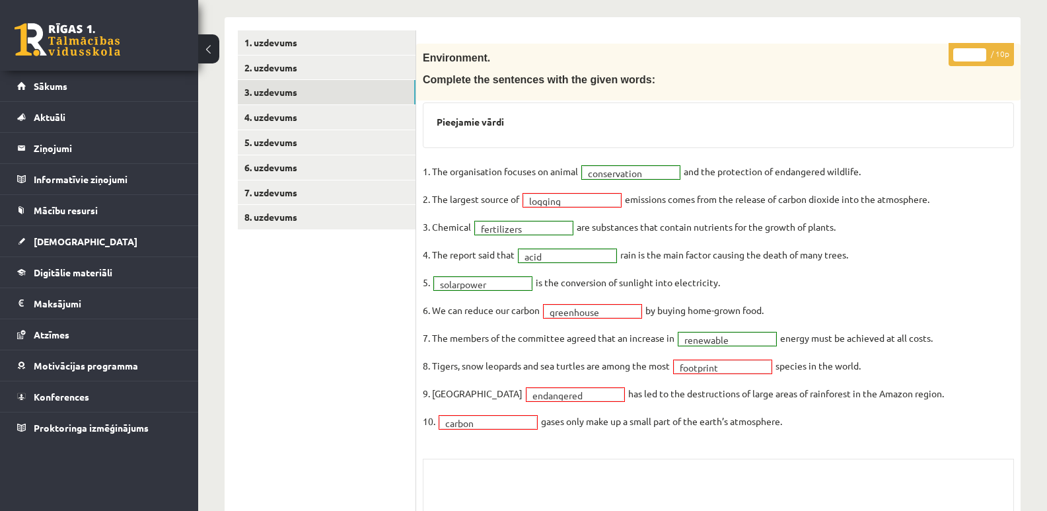
scroll to position [175, 0]
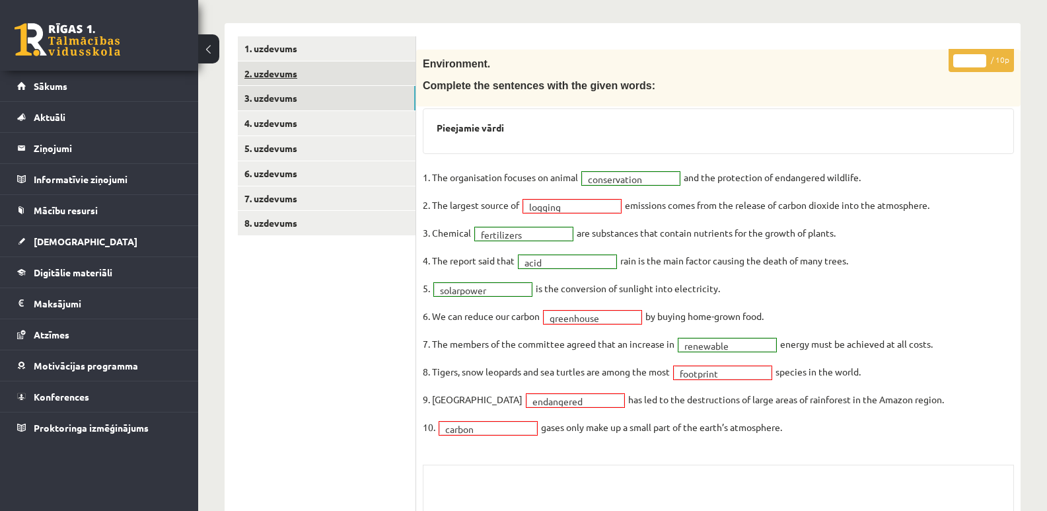
click at [265, 67] on link "2. uzdevums" at bounding box center [327, 73] width 178 height 24
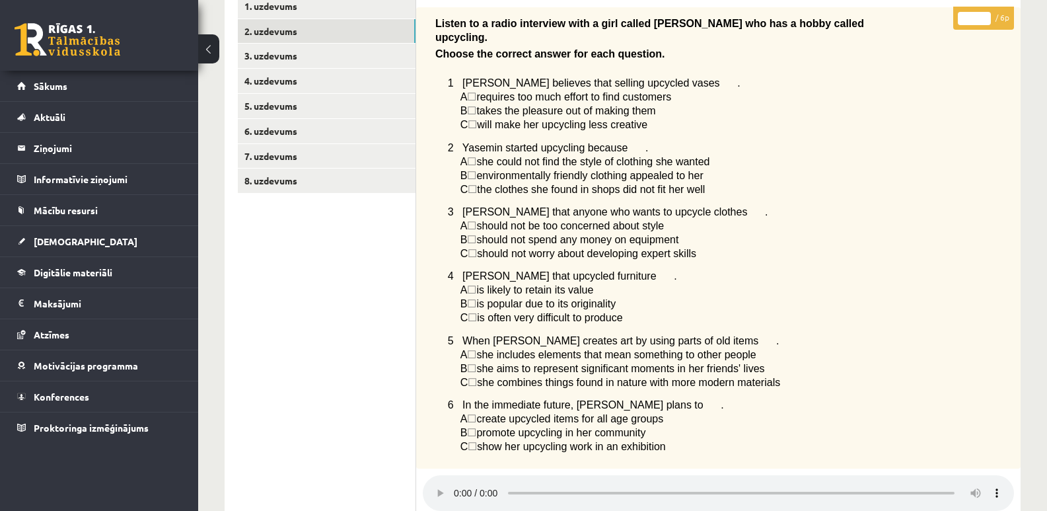
scroll to position [213, 0]
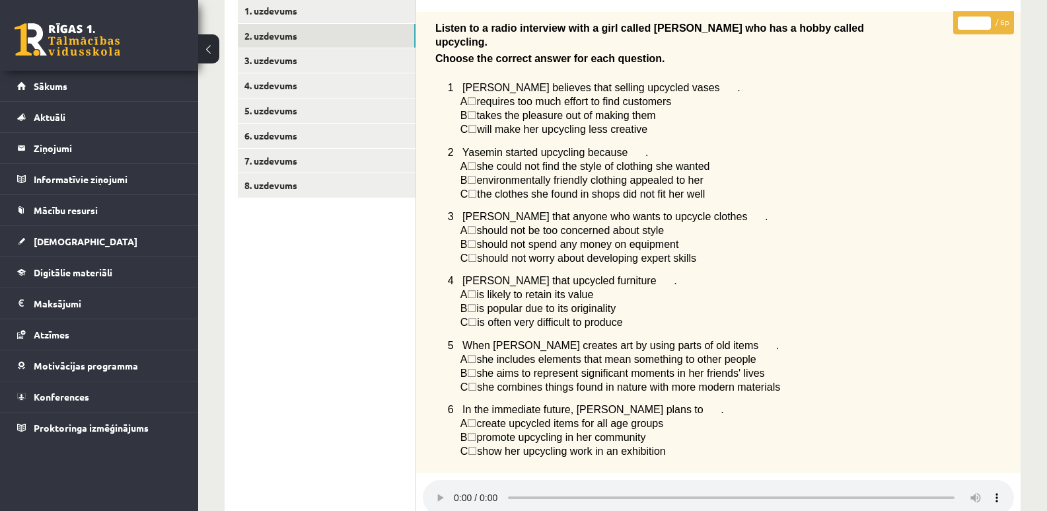
drag, startPoint x: 450, startPoint y: 70, endPoint x: 674, endPoint y: 428, distance: 422.6
click at [674, 428] on div "Listen to a radio interview with a girl called [PERSON_NAME] who has a hobby ca…" at bounding box center [718, 243] width 604 height 462
click at [699, 444] on p "C ☐  show her upcycling work in an exhibition" at bounding box center [703, 451] width 487 height 14
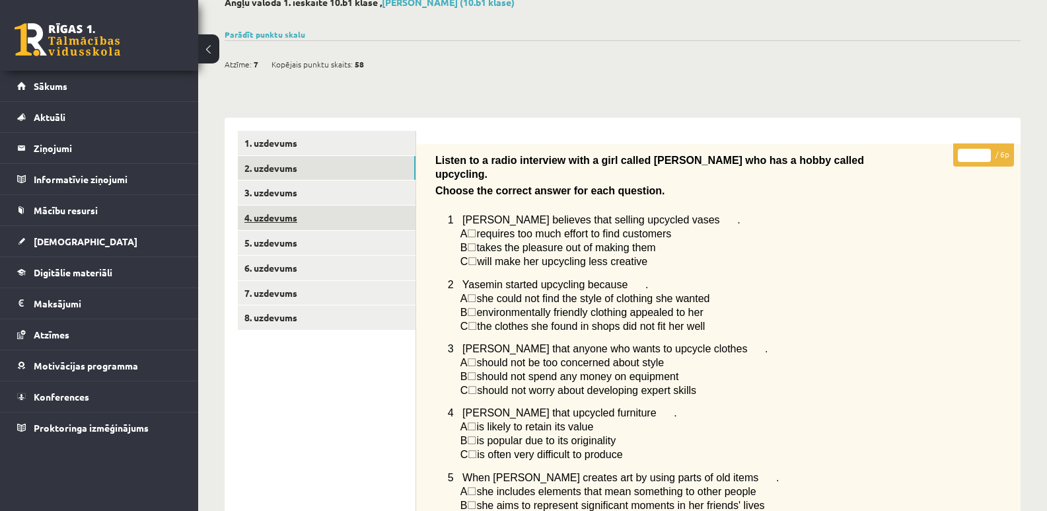
scroll to position [147, 0]
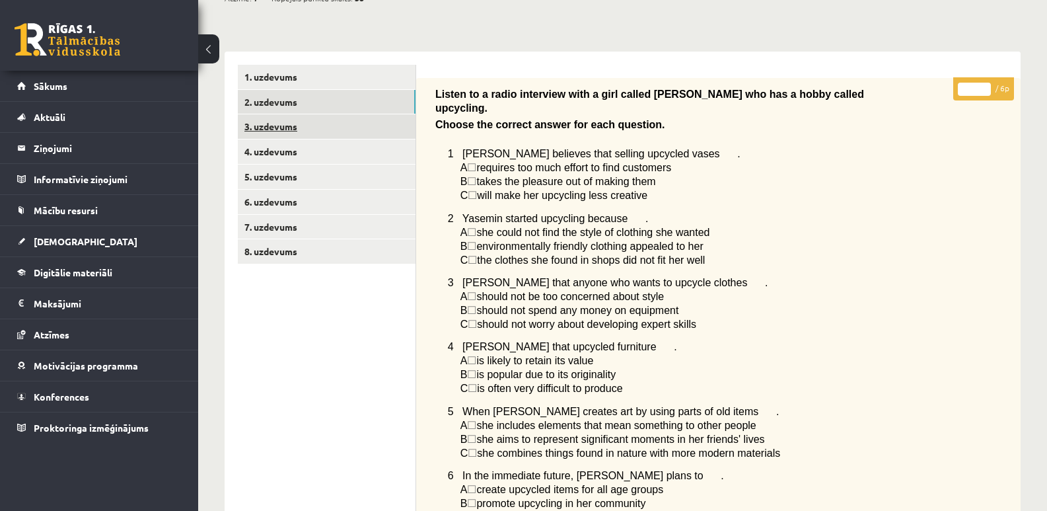
click at [267, 121] on link "3. uzdevums" at bounding box center [327, 126] width 178 height 24
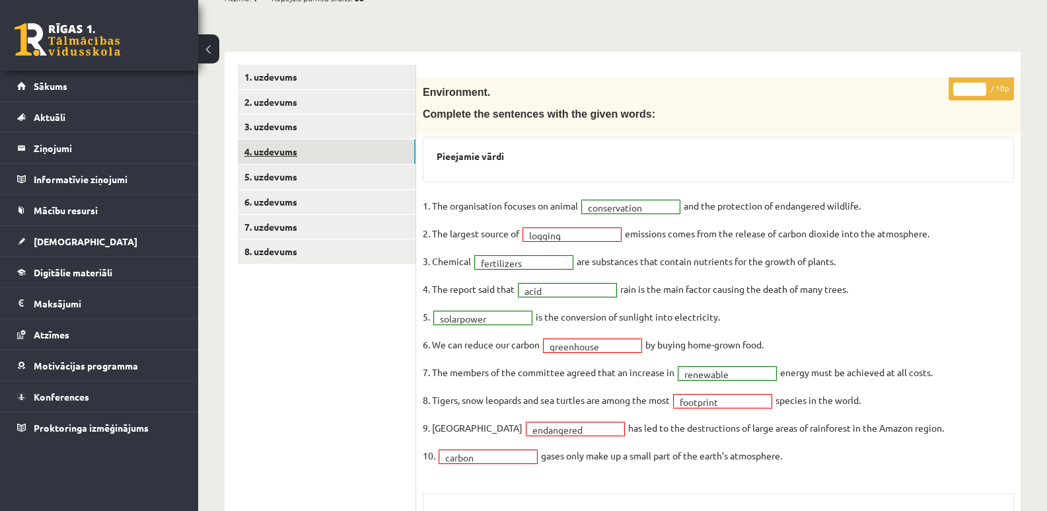
click at [264, 157] on link "4. uzdevums" at bounding box center [327, 151] width 178 height 24
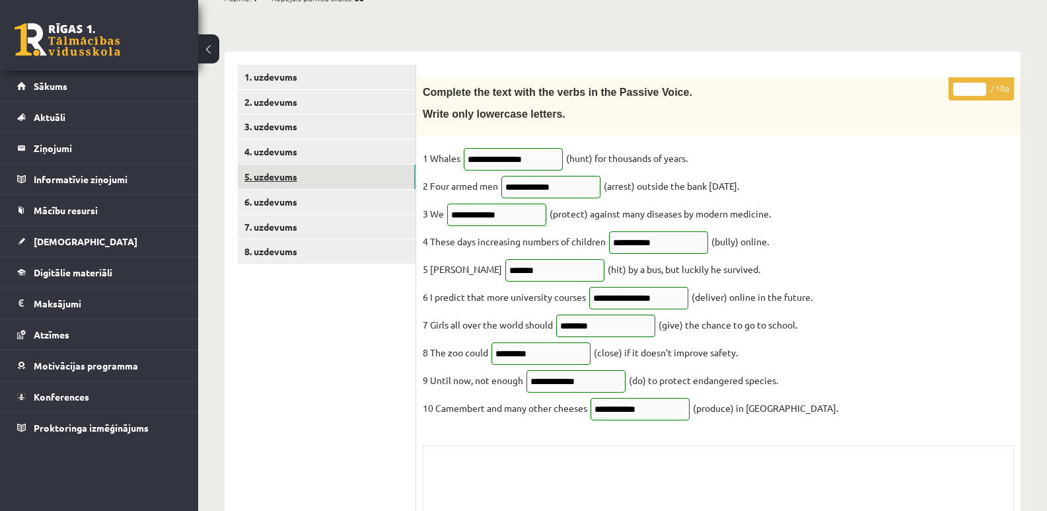
click at [277, 173] on link "5. uzdevums" at bounding box center [327, 176] width 178 height 24
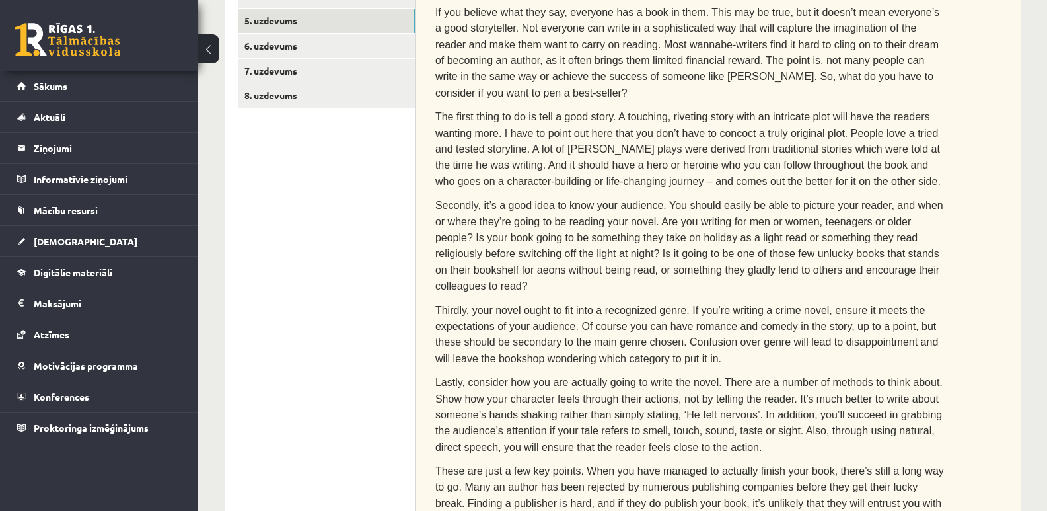
scroll to position [269, 0]
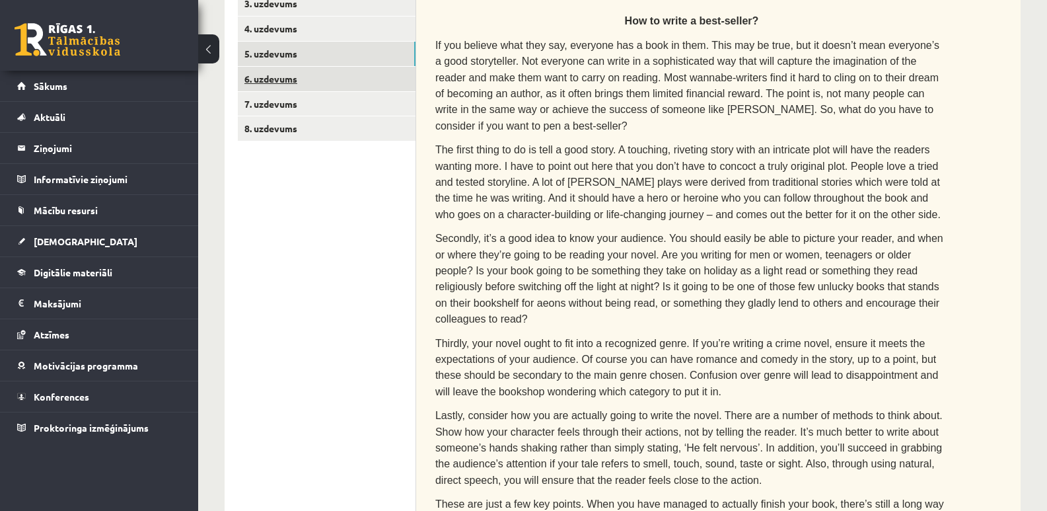
click at [274, 71] on link "6. uzdevums" at bounding box center [327, 79] width 178 height 24
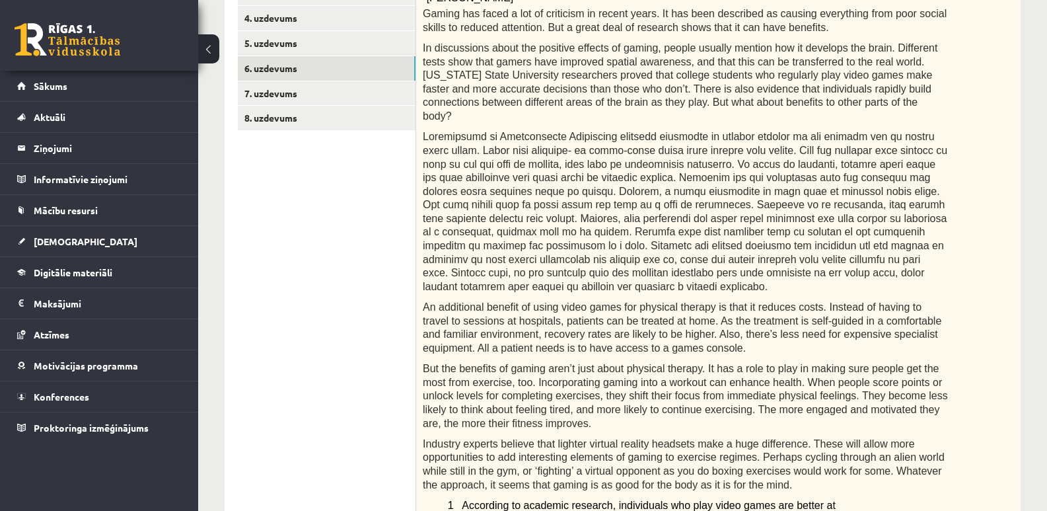
scroll to position [102, 0]
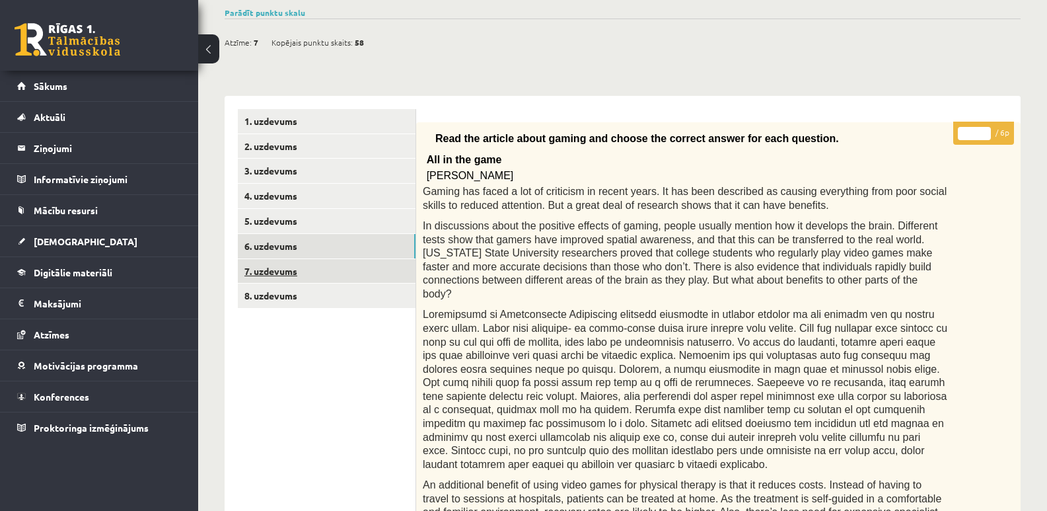
click at [293, 268] on link "7. uzdevums" at bounding box center [327, 271] width 178 height 24
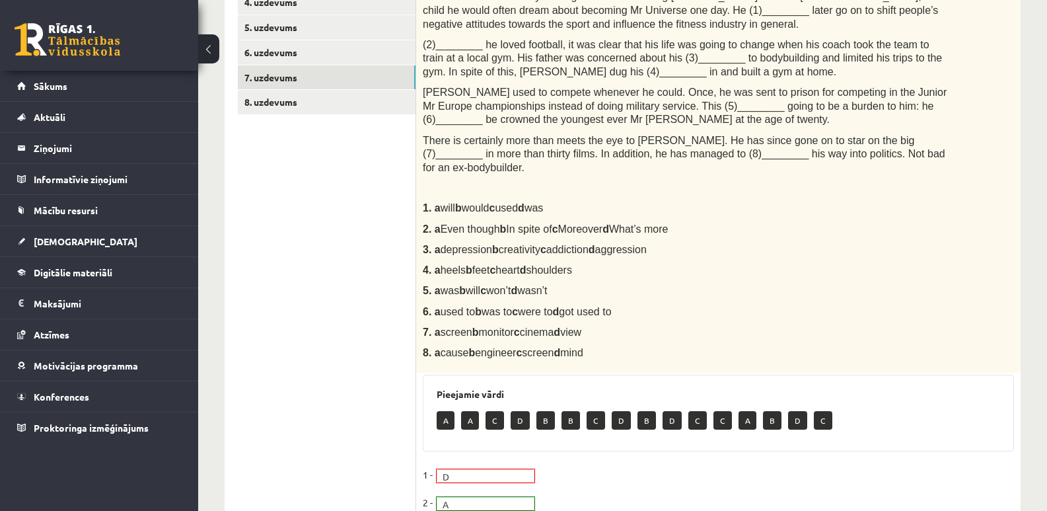
scroll to position [193, 0]
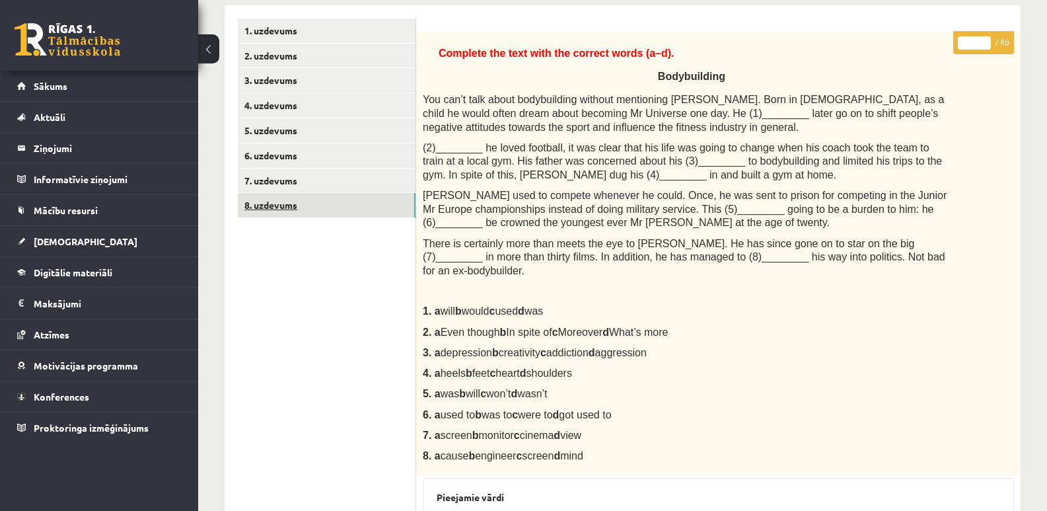
click at [290, 205] on link "8. uzdevums" at bounding box center [327, 205] width 178 height 24
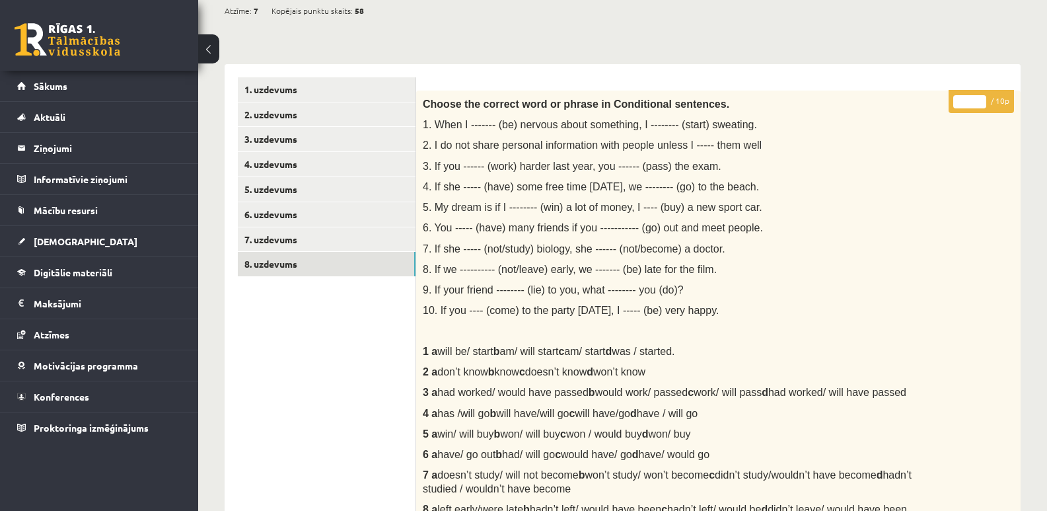
scroll to position [0, 0]
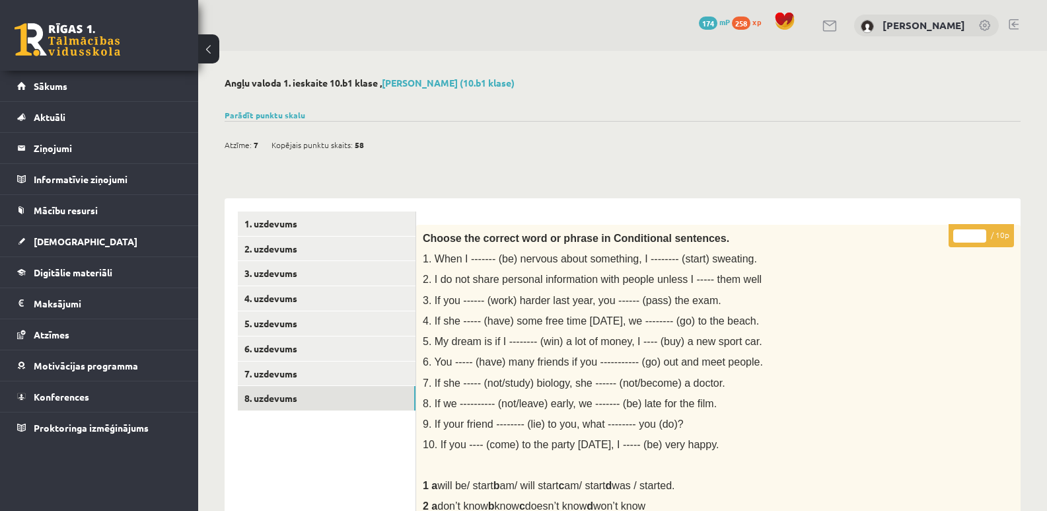
click at [267, 223] on link "1. uzdevums" at bounding box center [327, 223] width 178 height 24
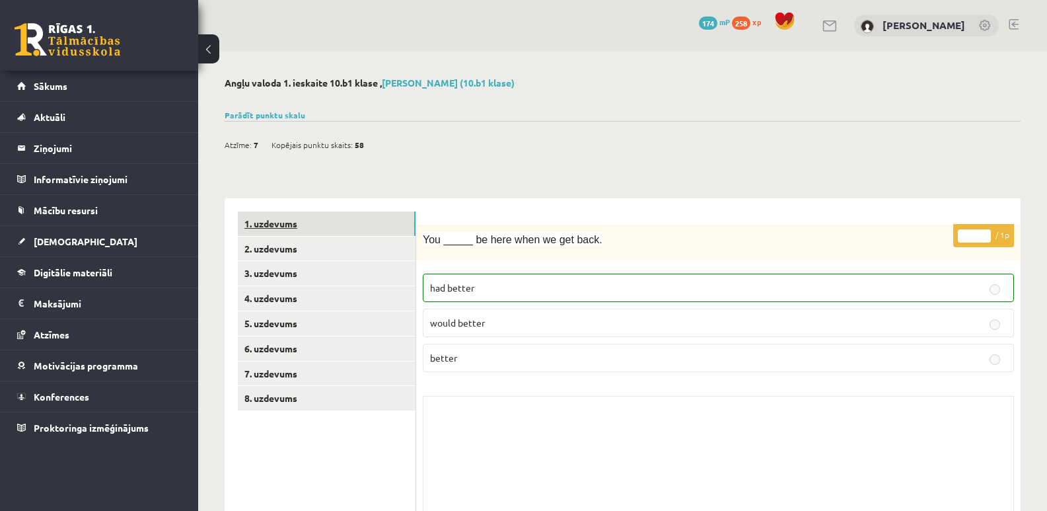
click at [267, 223] on link "1. uzdevums" at bounding box center [327, 223] width 178 height 24
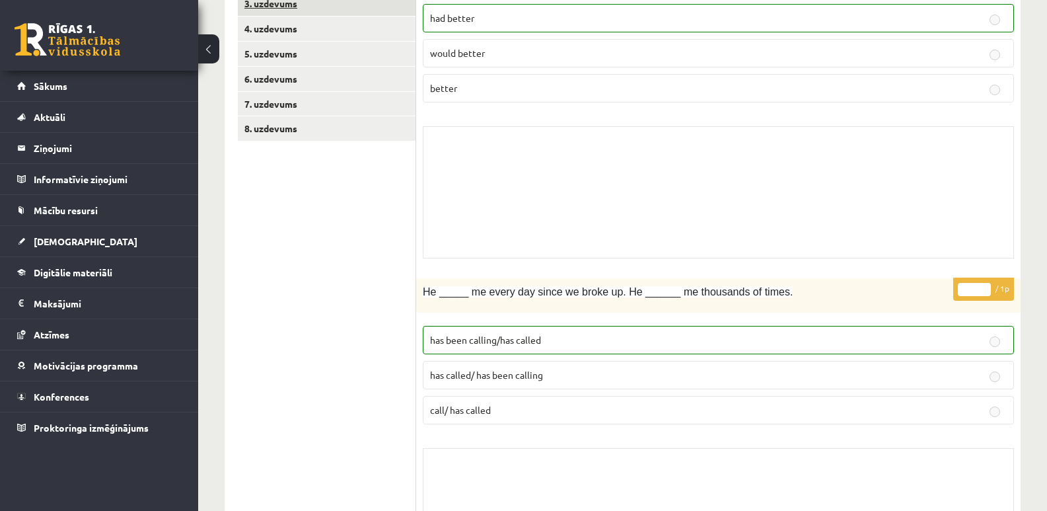
scroll to position [198, 0]
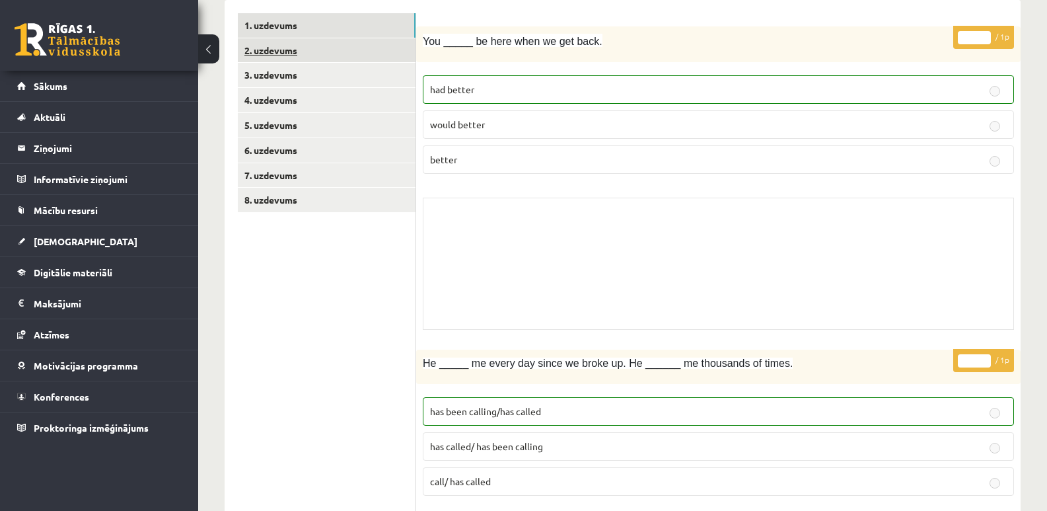
click at [278, 49] on link "2. uzdevums" at bounding box center [327, 50] width 178 height 24
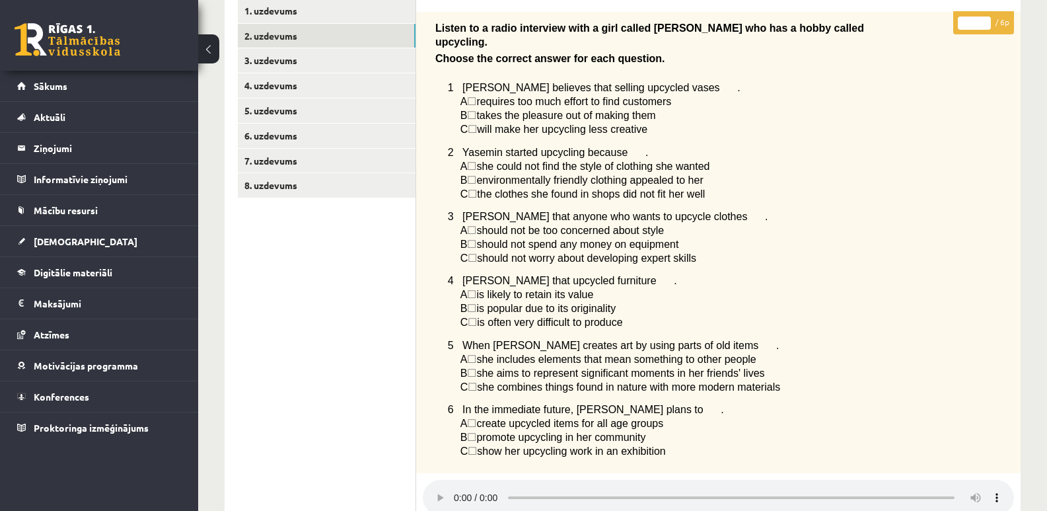
scroll to position [15, 0]
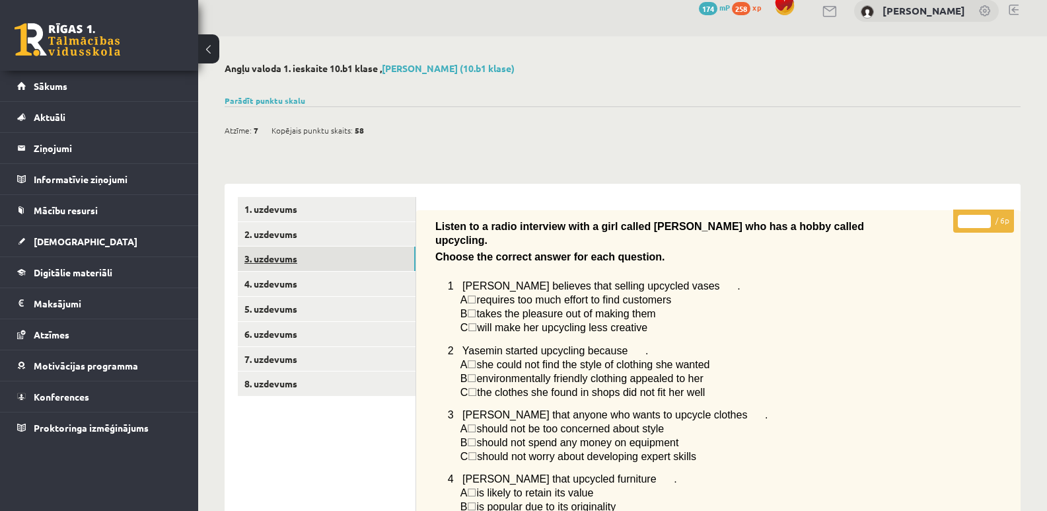
click at [268, 256] on link "3. uzdevums" at bounding box center [327, 258] width 178 height 24
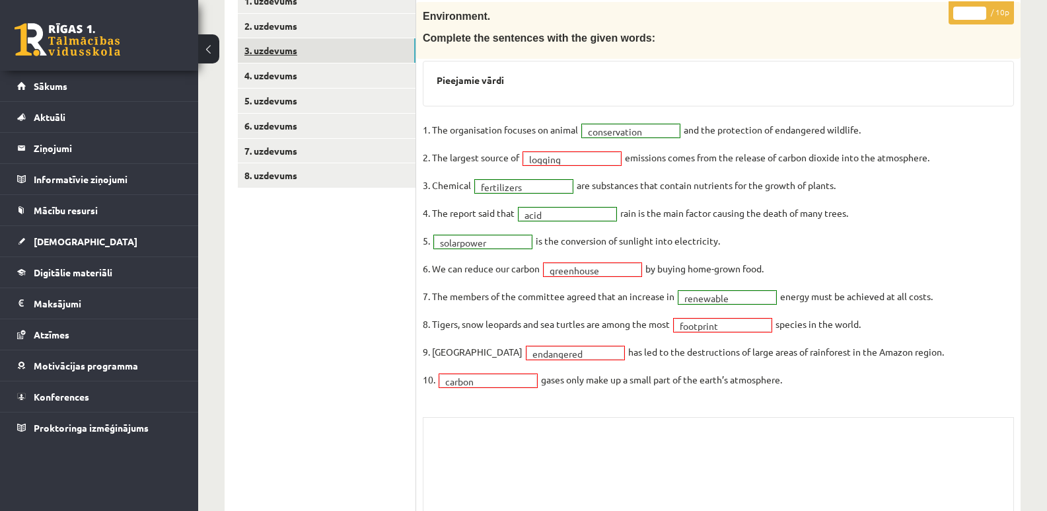
scroll to position [147, 0]
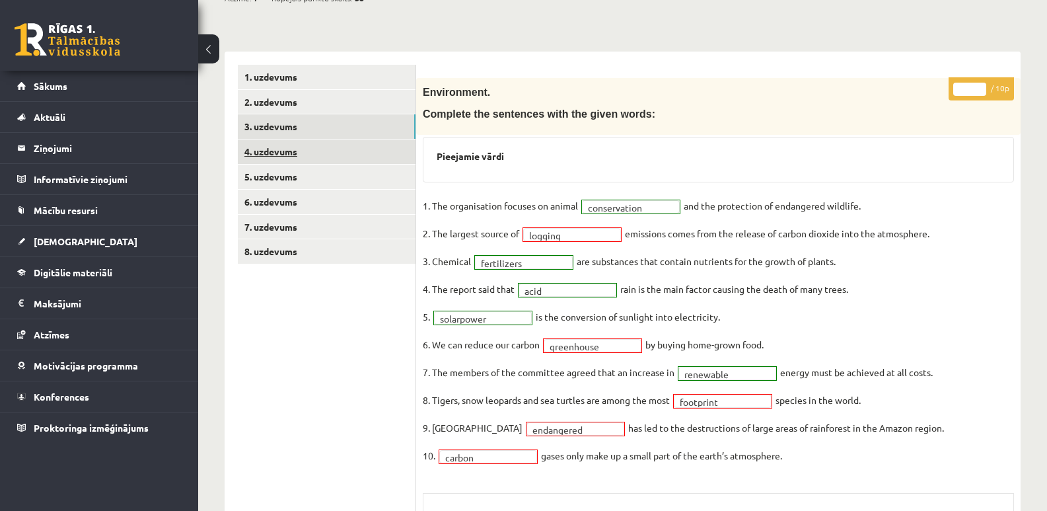
click at [269, 149] on link "4. uzdevums" at bounding box center [327, 151] width 178 height 24
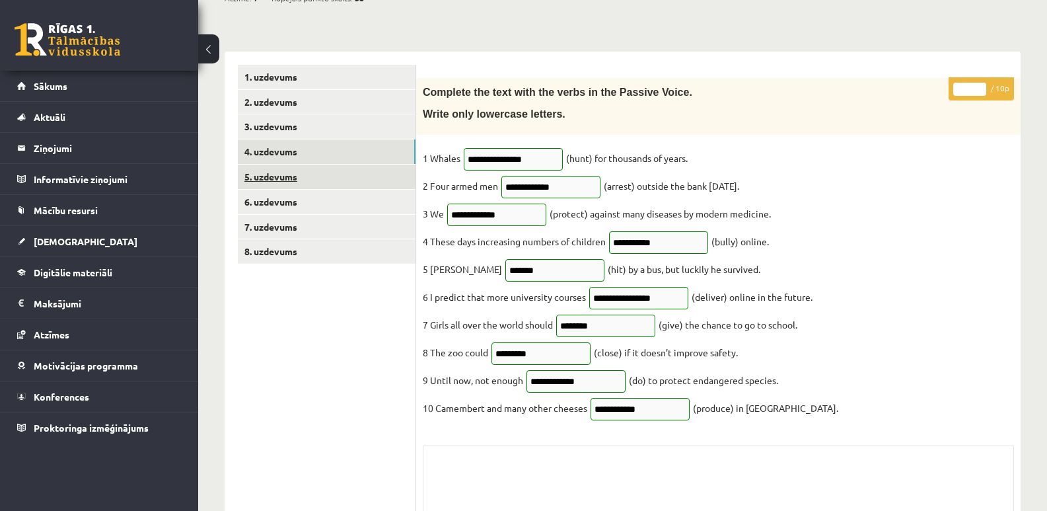
click at [306, 174] on link "5. uzdevums" at bounding box center [327, 176] width 178 height 24
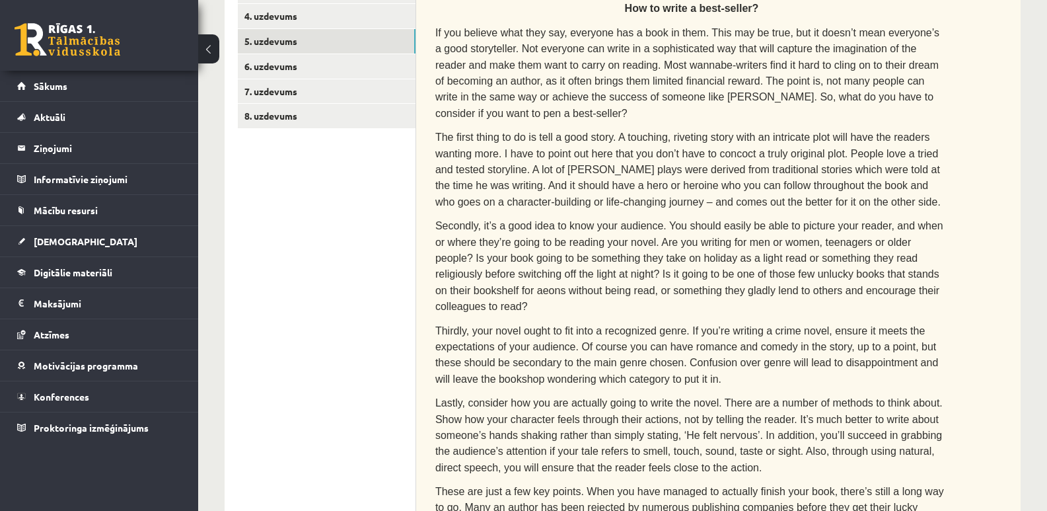
scroll to position [213, 0]
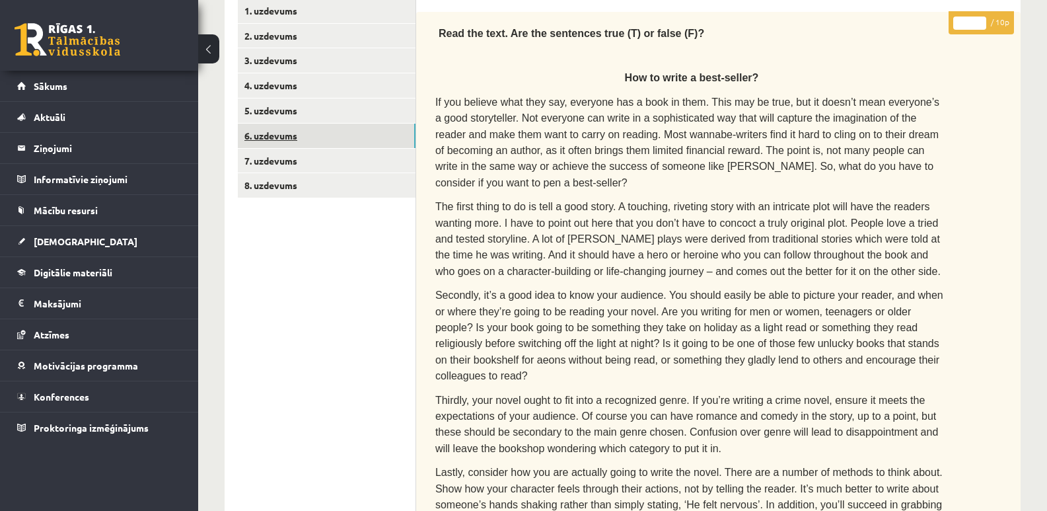
click at [270, 132] on link "6. uzdevums" at bounding box center [327, 136] width 178 height 24
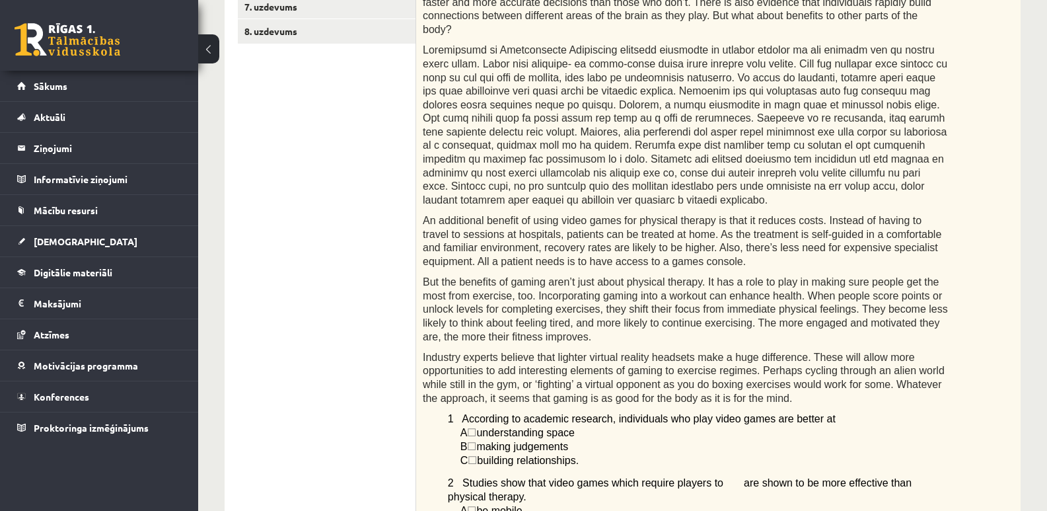
scroll to position [234, 0]
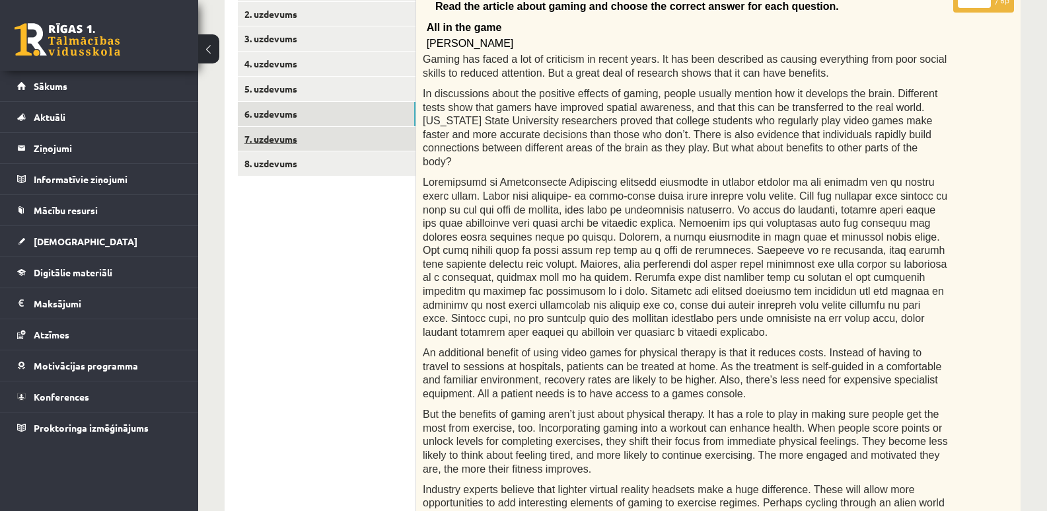
click at [279, 135] on link "7. uzdevums" at bounding box center [327, 139] width 178 height 24
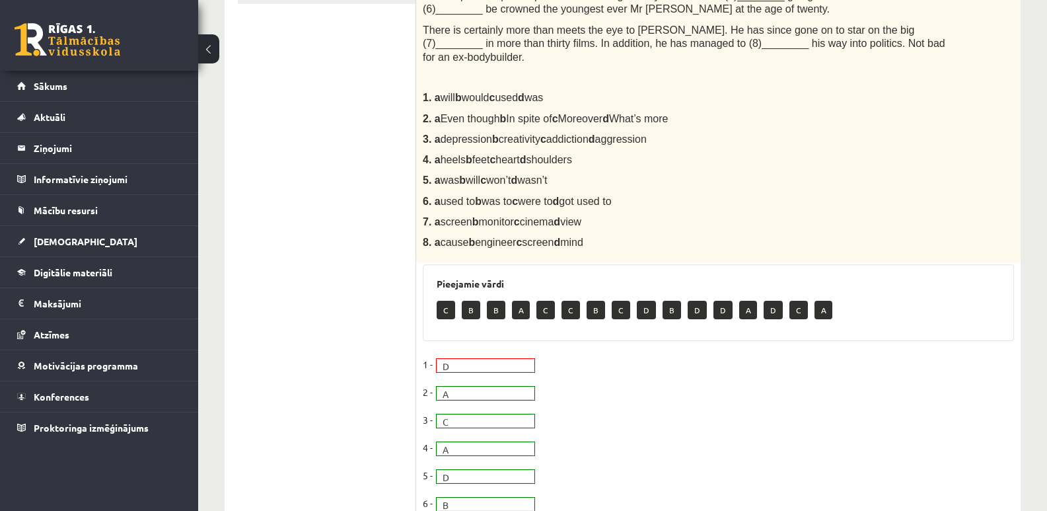
scroll to position [168, 0]
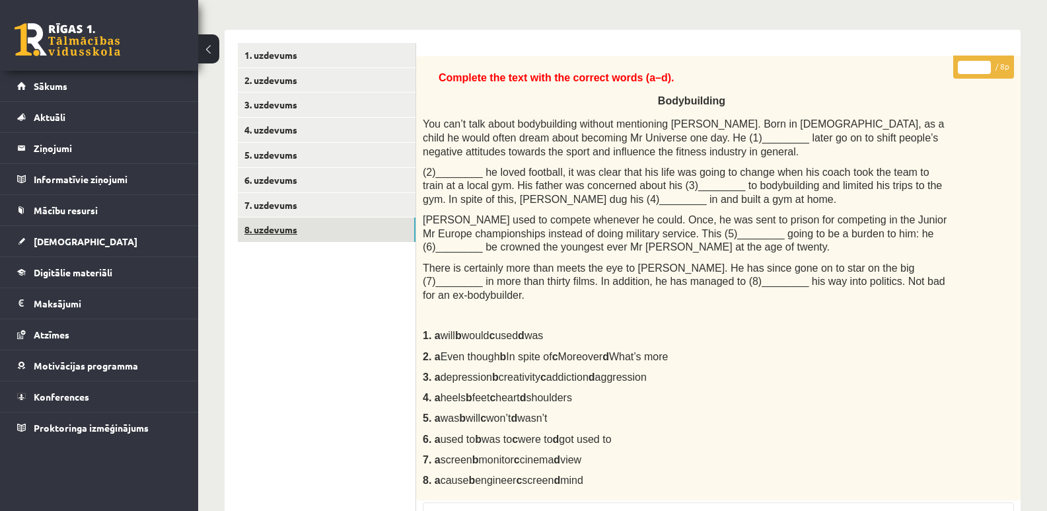
click at [274, 228] on link "8. uzdevums" at bounding box center [327, 229] width 178 height 24
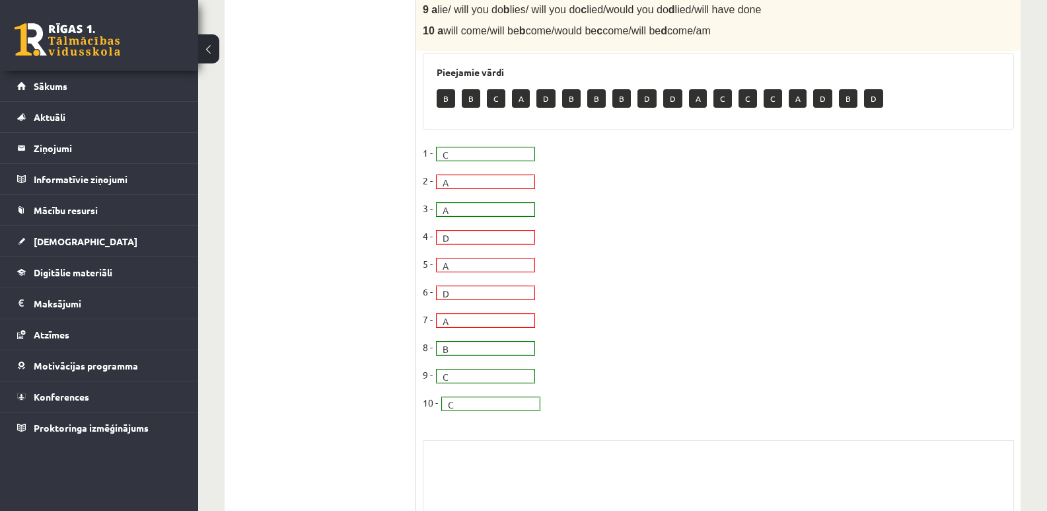
scroll to position [631, 0]
